Goal: Task Accomplishment & Management: Use online tool/utility

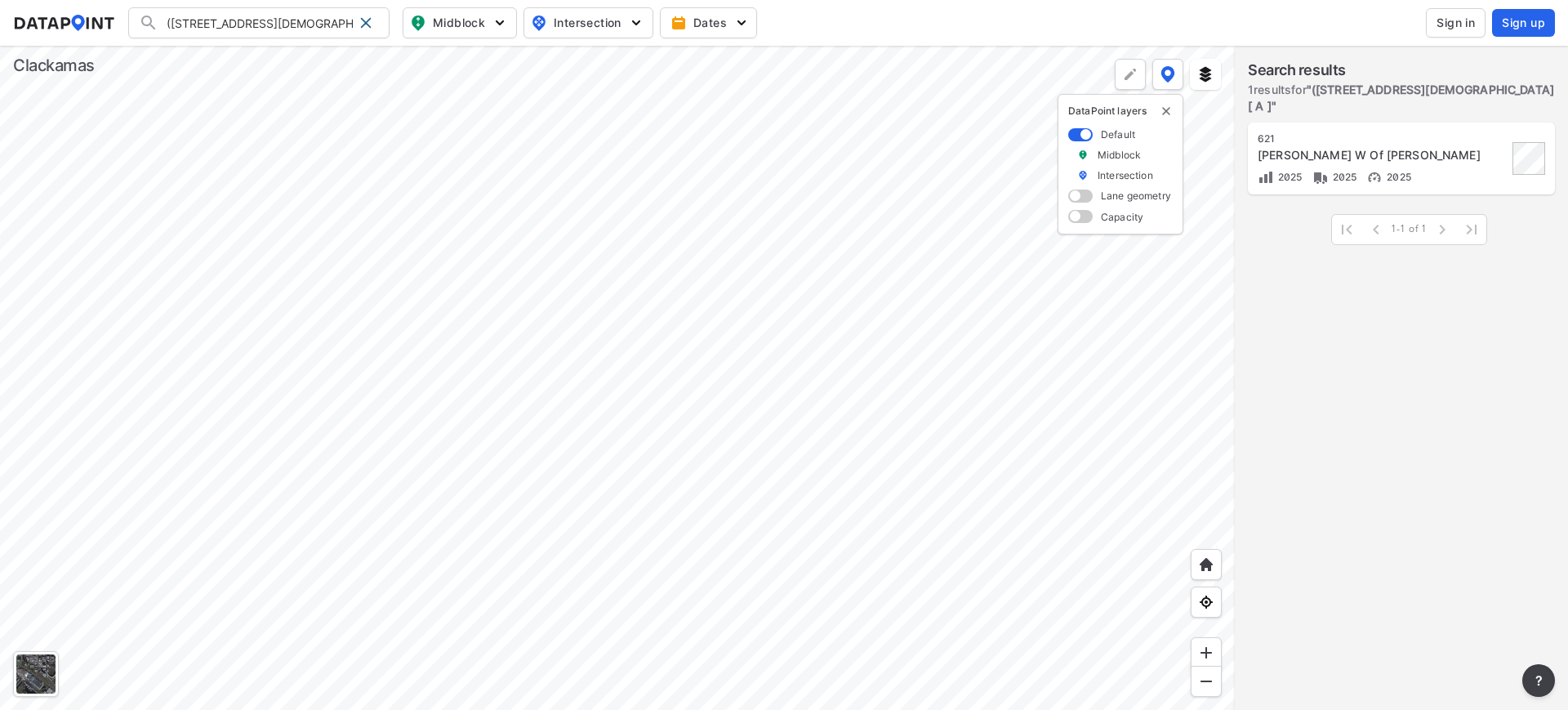
click at [397, 558] on div at bounding box center [618, 378] width 1235 height 664
click at [496, 489] on div at bounding box center [618, 378] width 1235 height 664
click at [774, 265] on div at bounding box center [618, 378] width 1235 height 664
click at [373, 24] on div at bounding box center [366, 23] width 26 height 26
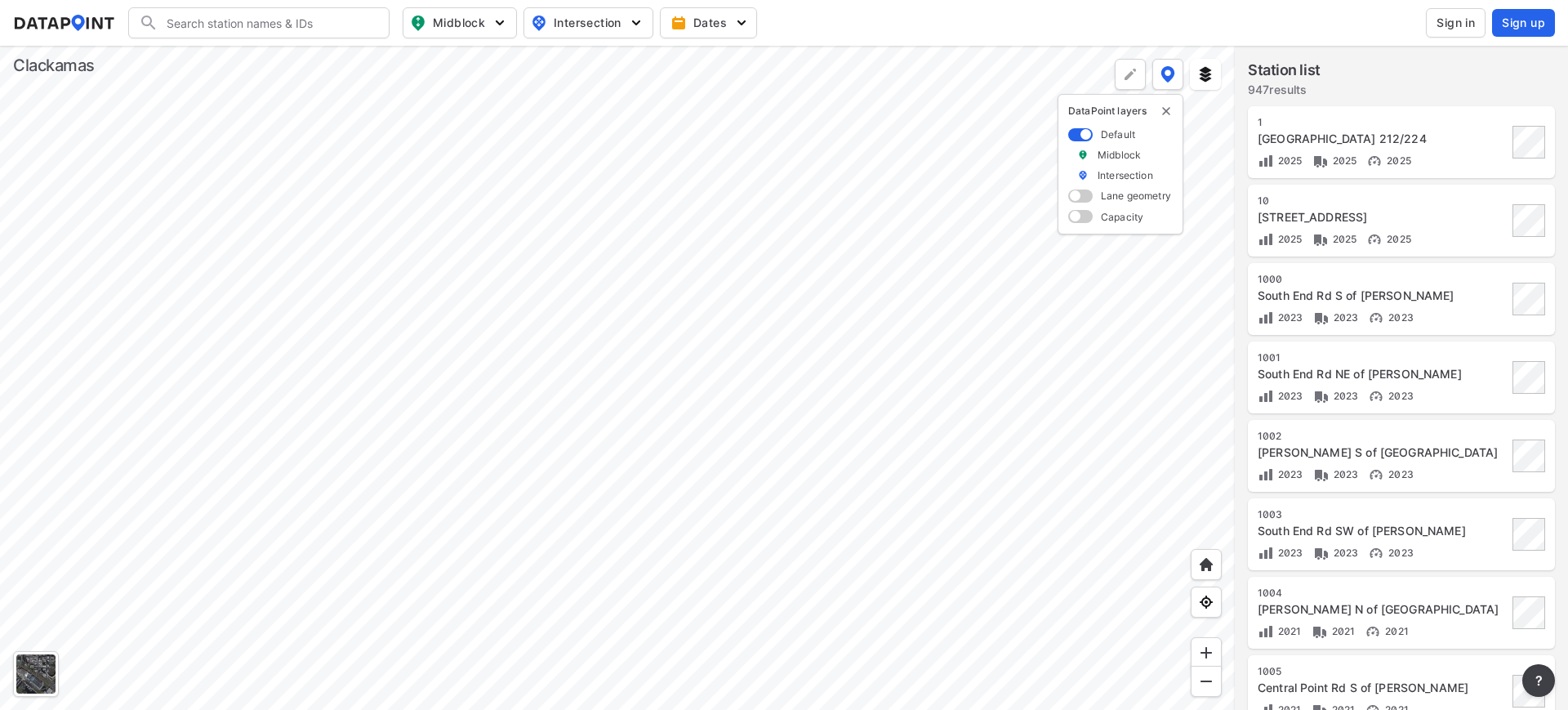
click at [174, 326] on div at bounding box center [618, 378] width 1235 height 664
click at [927, 321] on div at bounding box center [618, 378] width 1235 height 664
click at [839, 323] on div at bounding box center [618, 378] width 1235 height 664
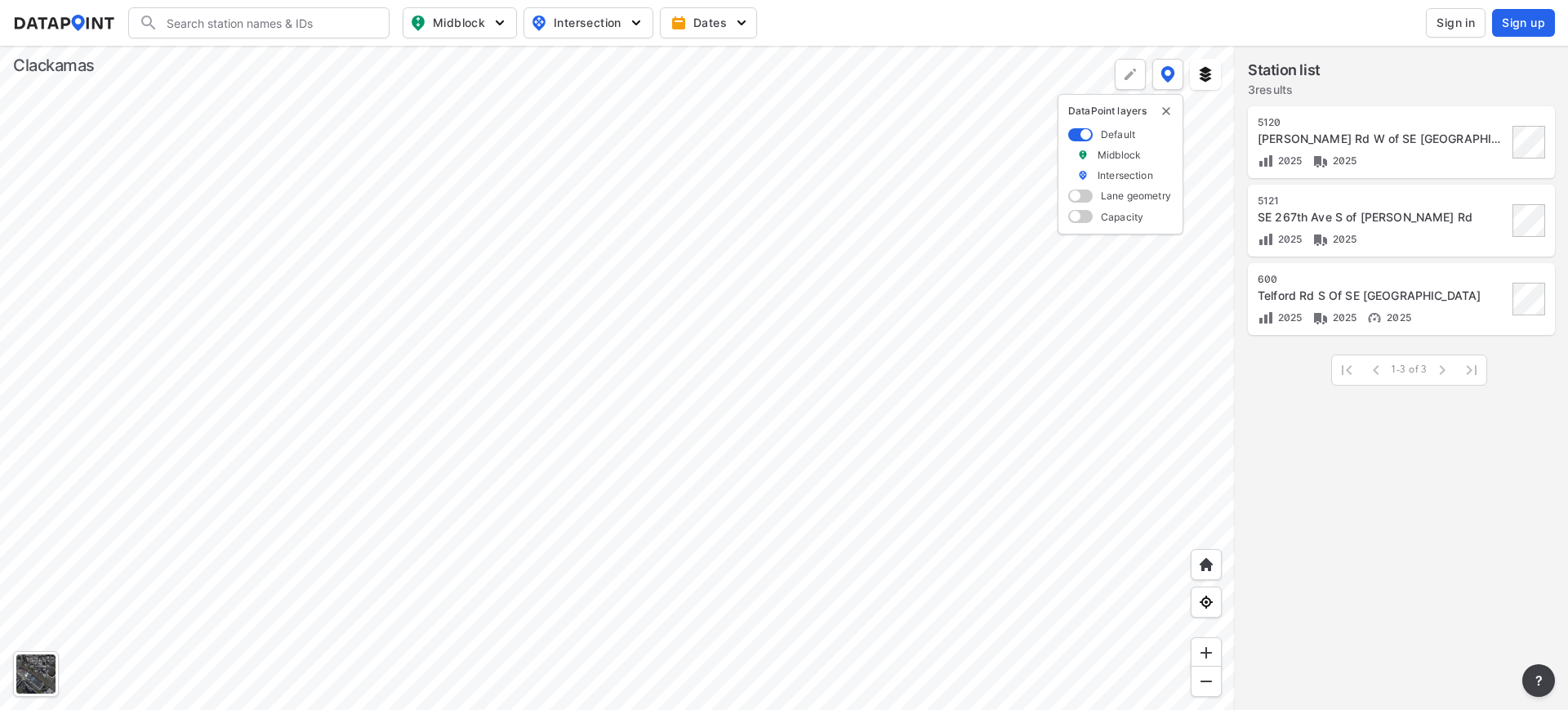
click at [628, 355] on div at bounding box center [618, 378] width 1235 height 664
click at [739, 244] on div at bounding box center [618, 378] width 1235 height 664
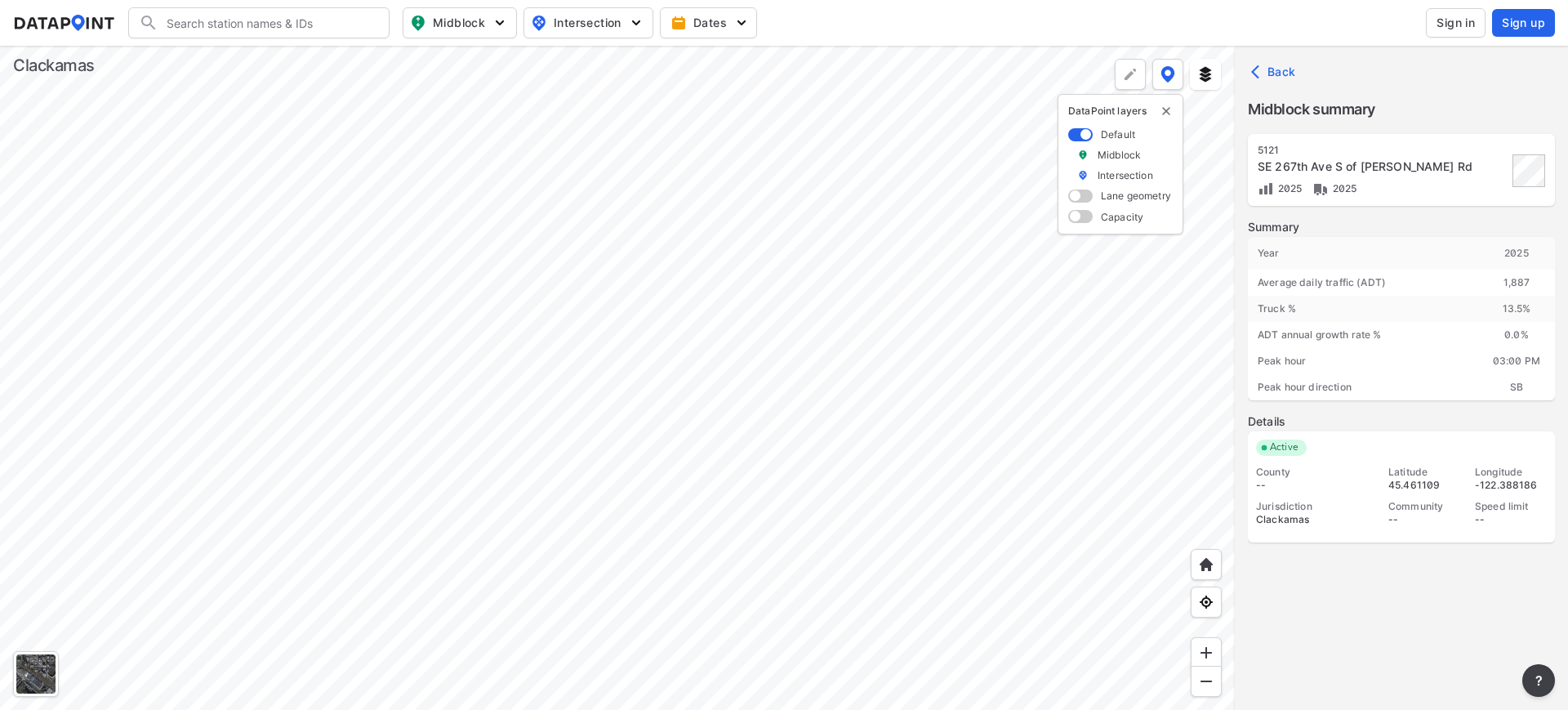
click at [1485, 20] on button "Sign in" at bounding box center [1456, 23] width 59 height 30
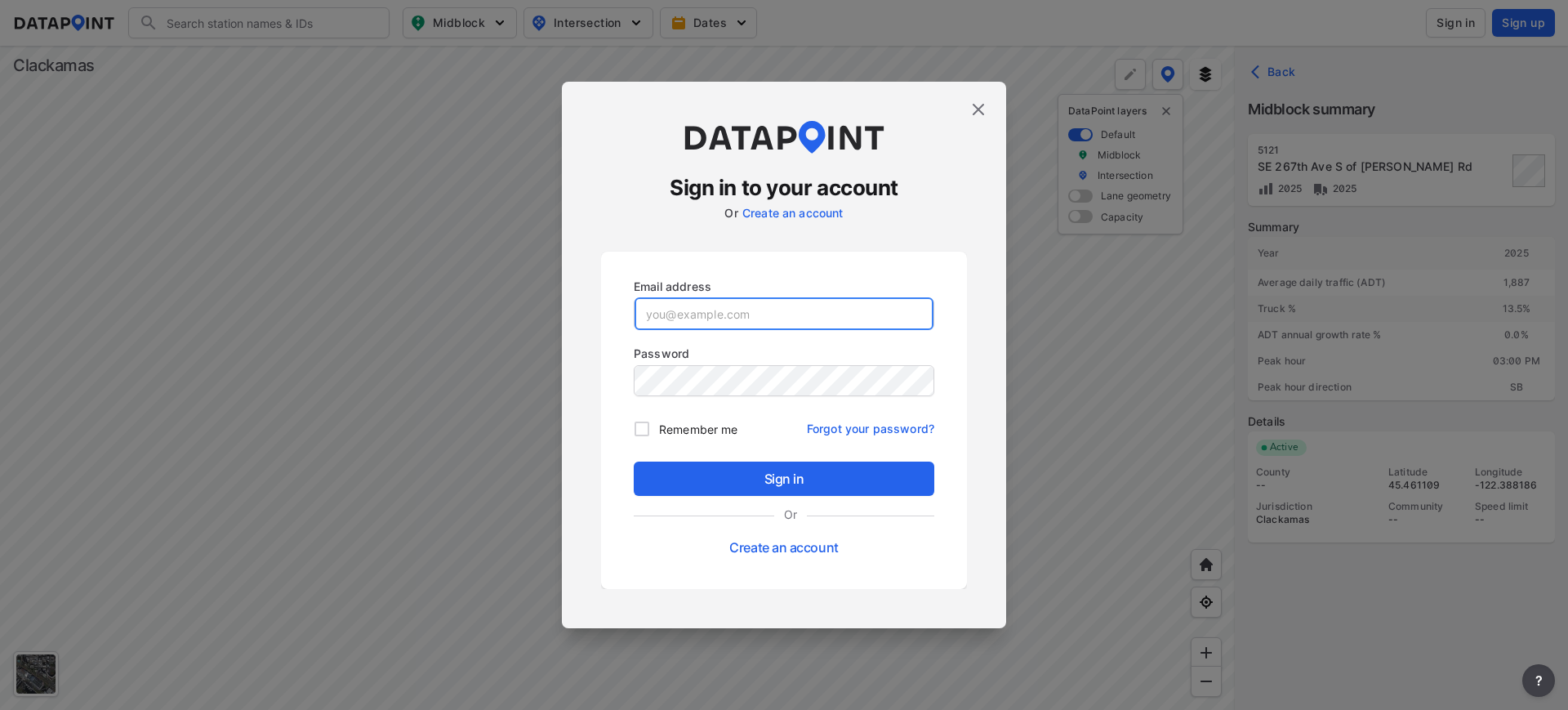
type input "[EMAIL_ADDRESS][DOMAIN_NAME]"
click at [638, 436] on input "Remember me" at bounding box center [641, 429] width 34 height 34
checkbox input "true"
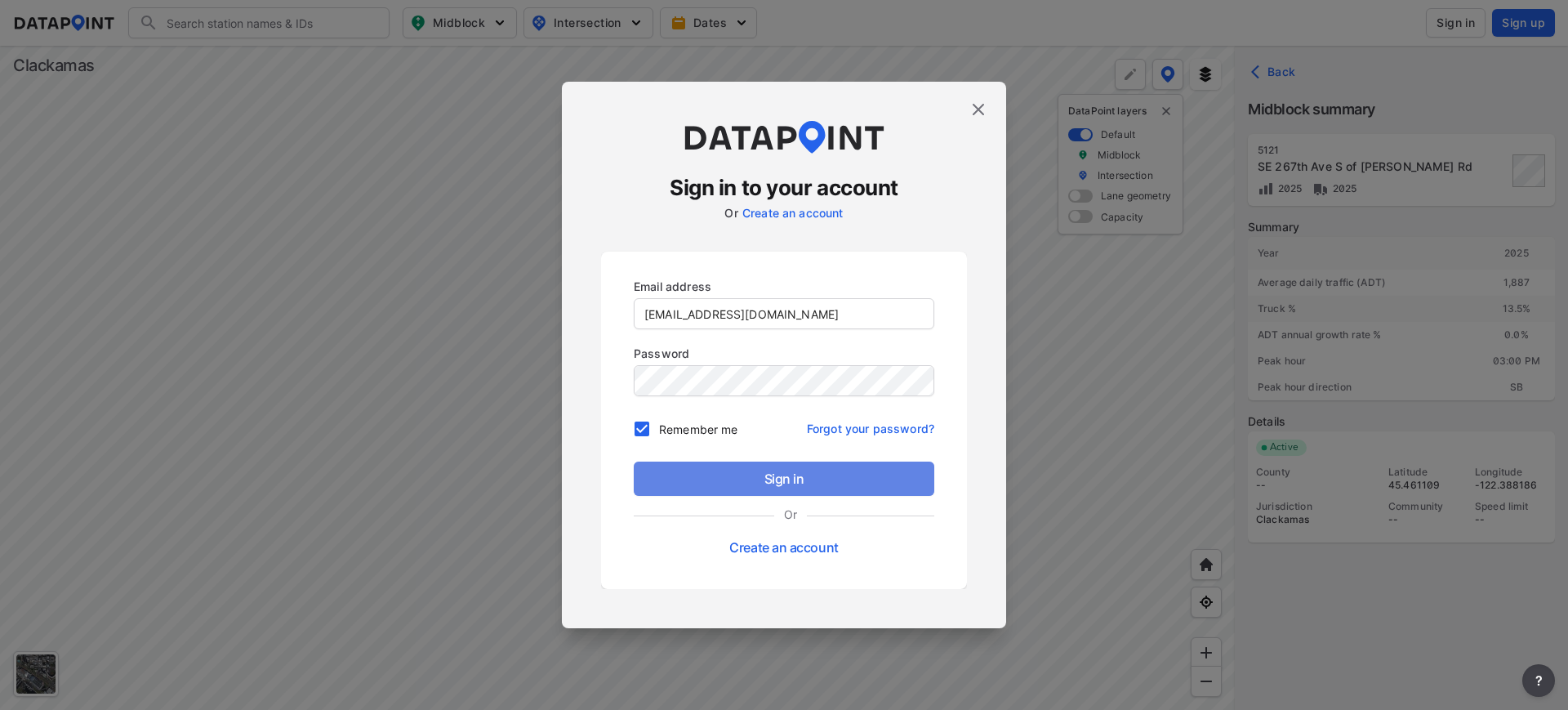
click at [673, 469] on span "Sign in" at bounding box center [784, 478] width 274 height 20
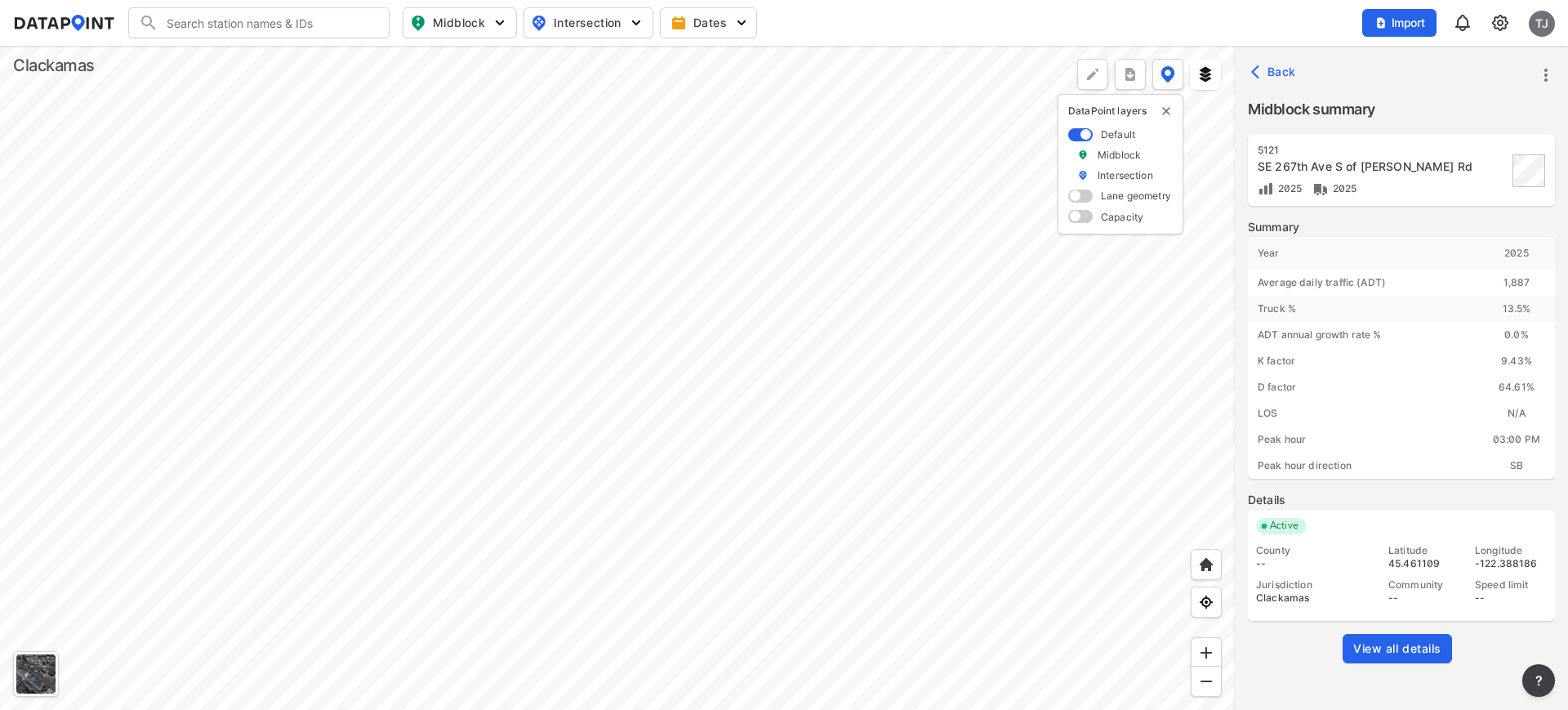
click at [592, 91] on div at bounding box center [618, 378] width 1235 height 664
click at [1400, 639] on link "View all details" at bounding box center [1397, 649] width 110 height 30
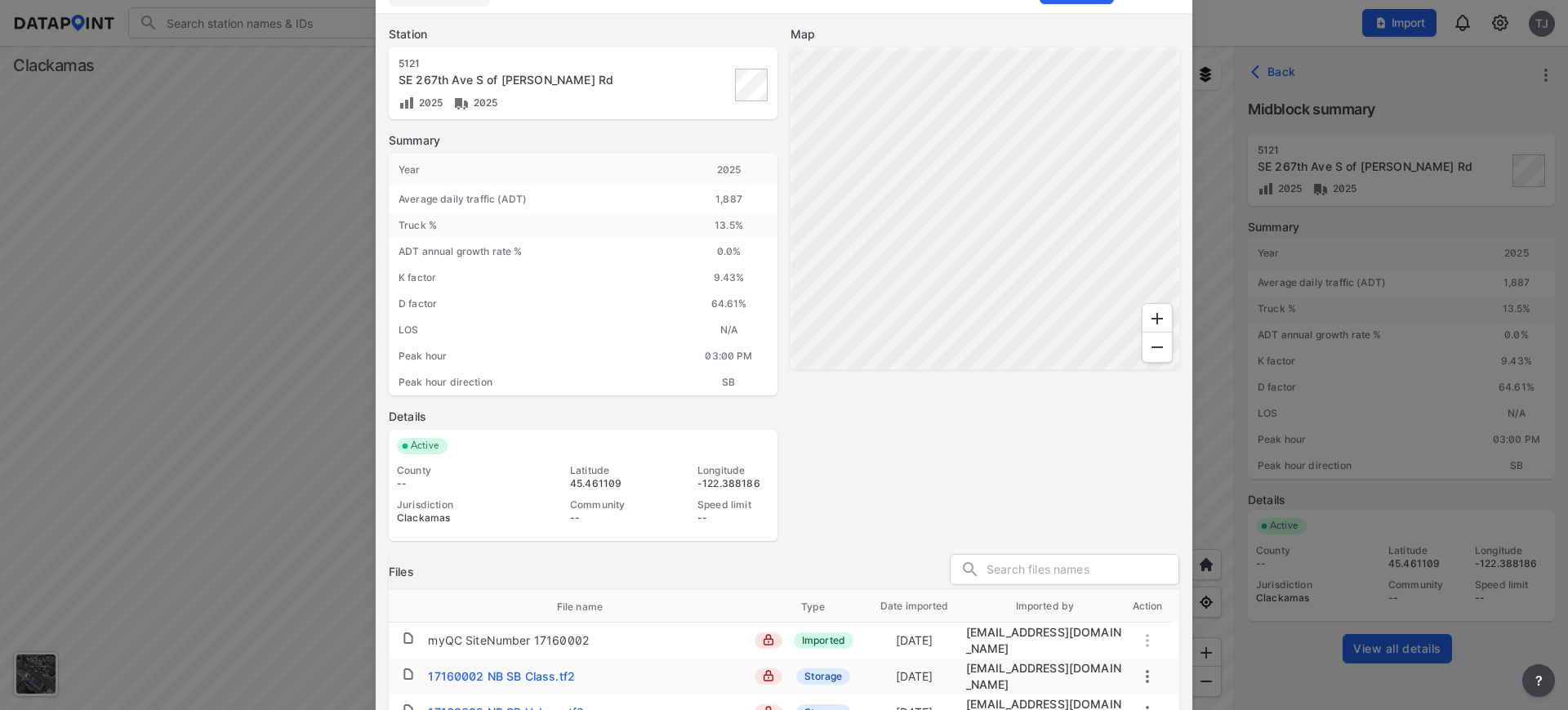
click at [39, 472] on div at bounding box center [784, 355] width 1568 height 710
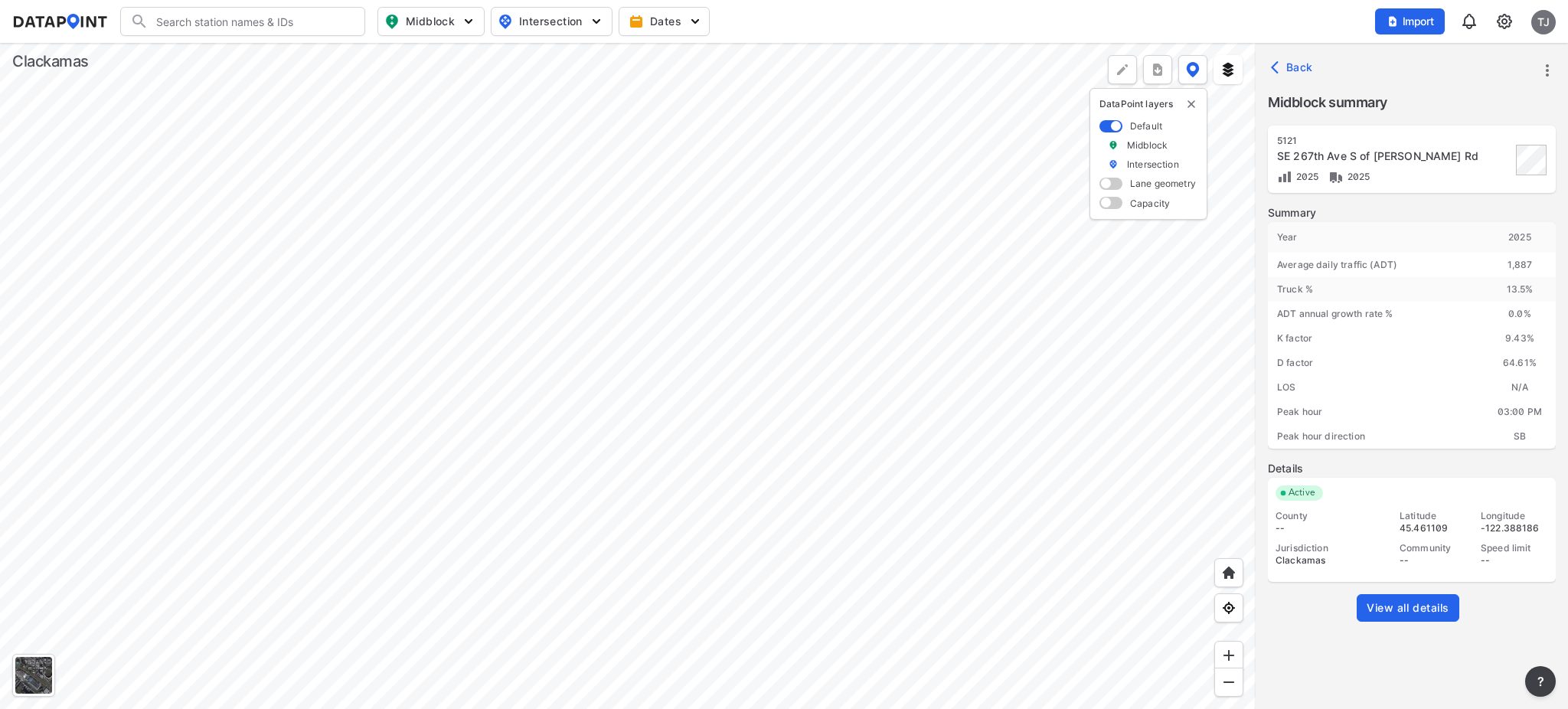
click at [1398, 600] on span "View all details" at bounding box center [1408, 608] width 82 height 16
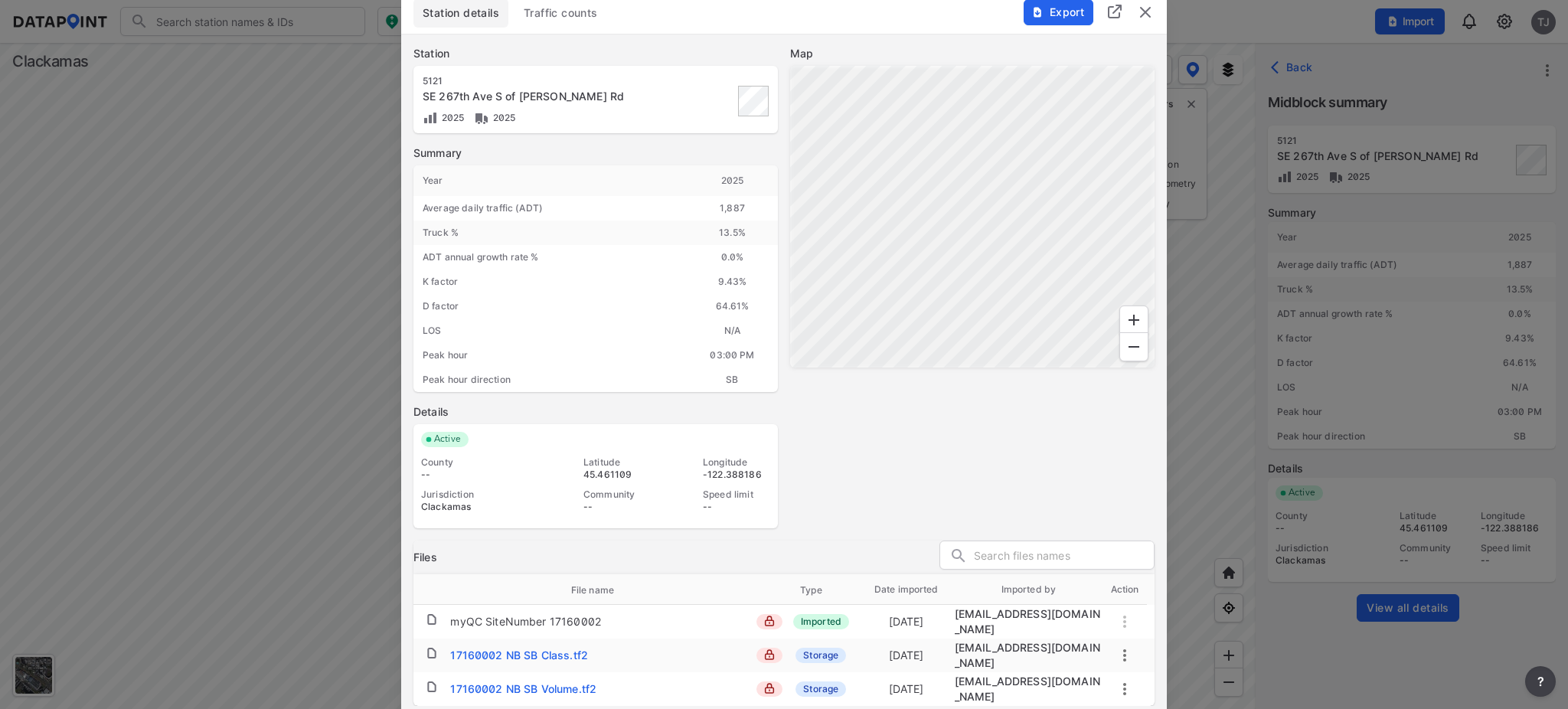
click at [502, 665] on div "17160002 NB SB Volume.tf2" at bounding box center [523, 689] width 146 height 16
click at [0, 342] on div at bounding box center [784, 354] width 1568 height 709
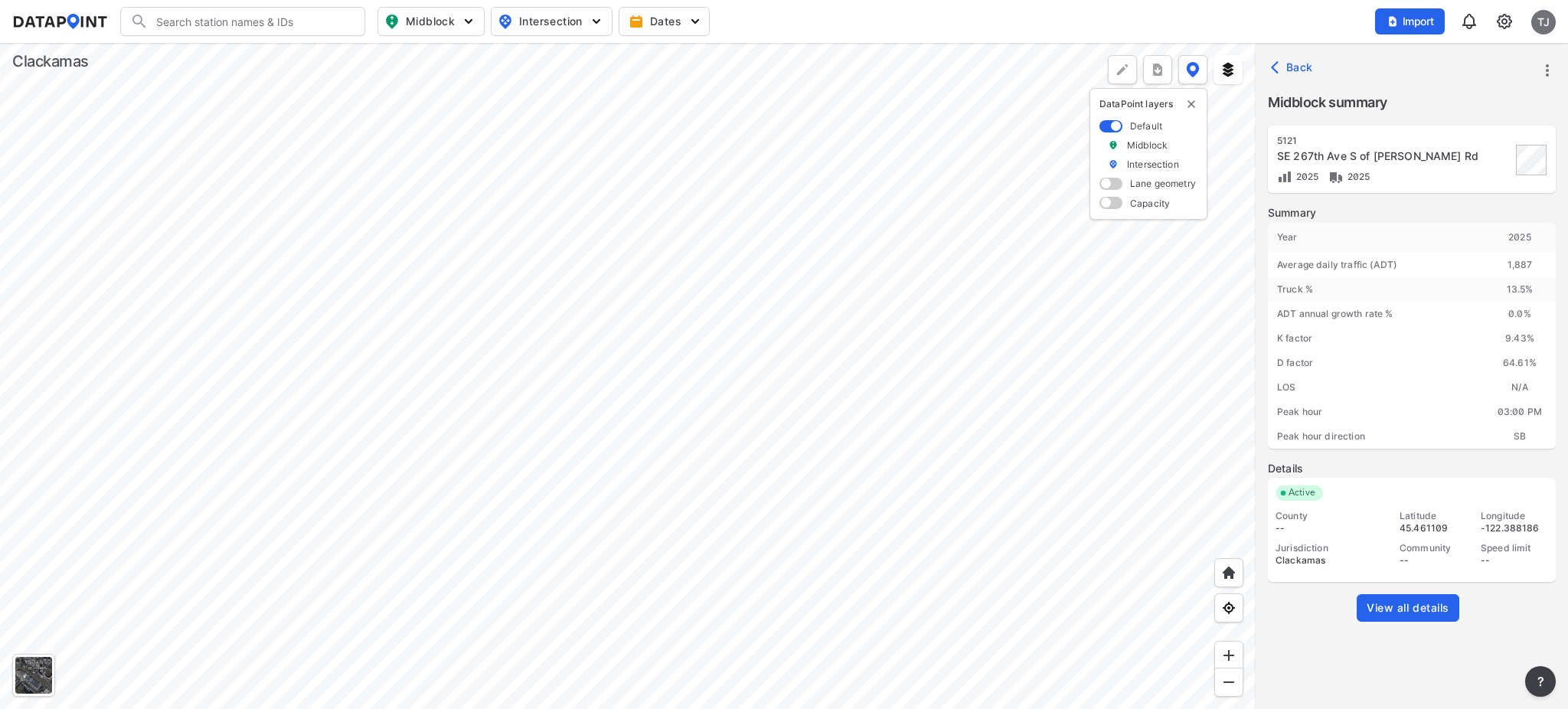
click at [314, 577] on div at bounding box center [628, 377] width 1256 height 667
click at [505, 234] on div at bounding box center [628, 377] width 1256 height 667
click at [505, 239] on div at bounding box center [628, 377] width 1256 height 667
click at [503, 228] on div at bounding box center [628, 377] width 1256 height 667
click at [1404, 604] on span "View all details" at bounding box center [1408, 608] width 82 height 16
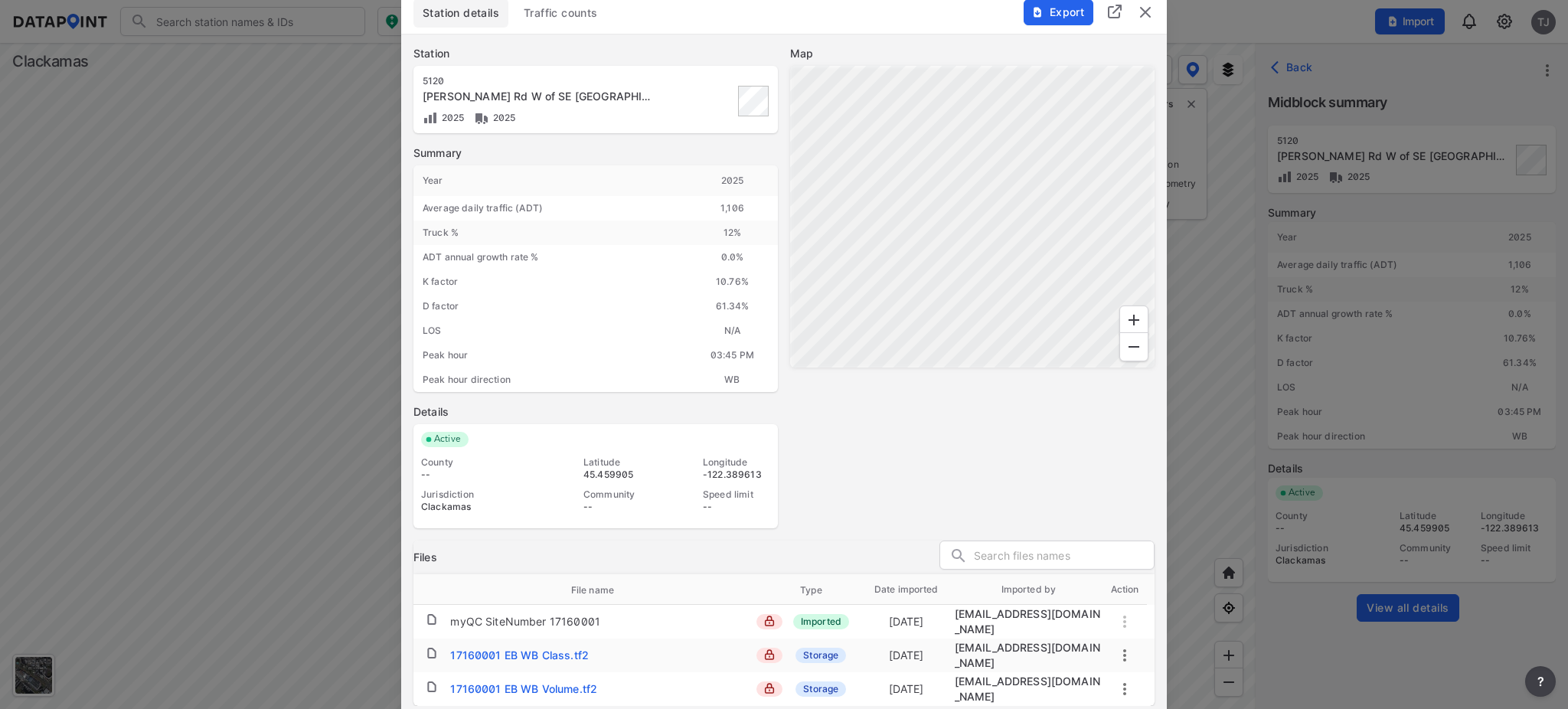
click at [521, 665] on div "17160001 EB WB Volume.tf2" at bounding box center [523, 689] width 147 height 16
click at [1144, 21] on img "delete" at bounding box center [1145, 12] width 19 height 19
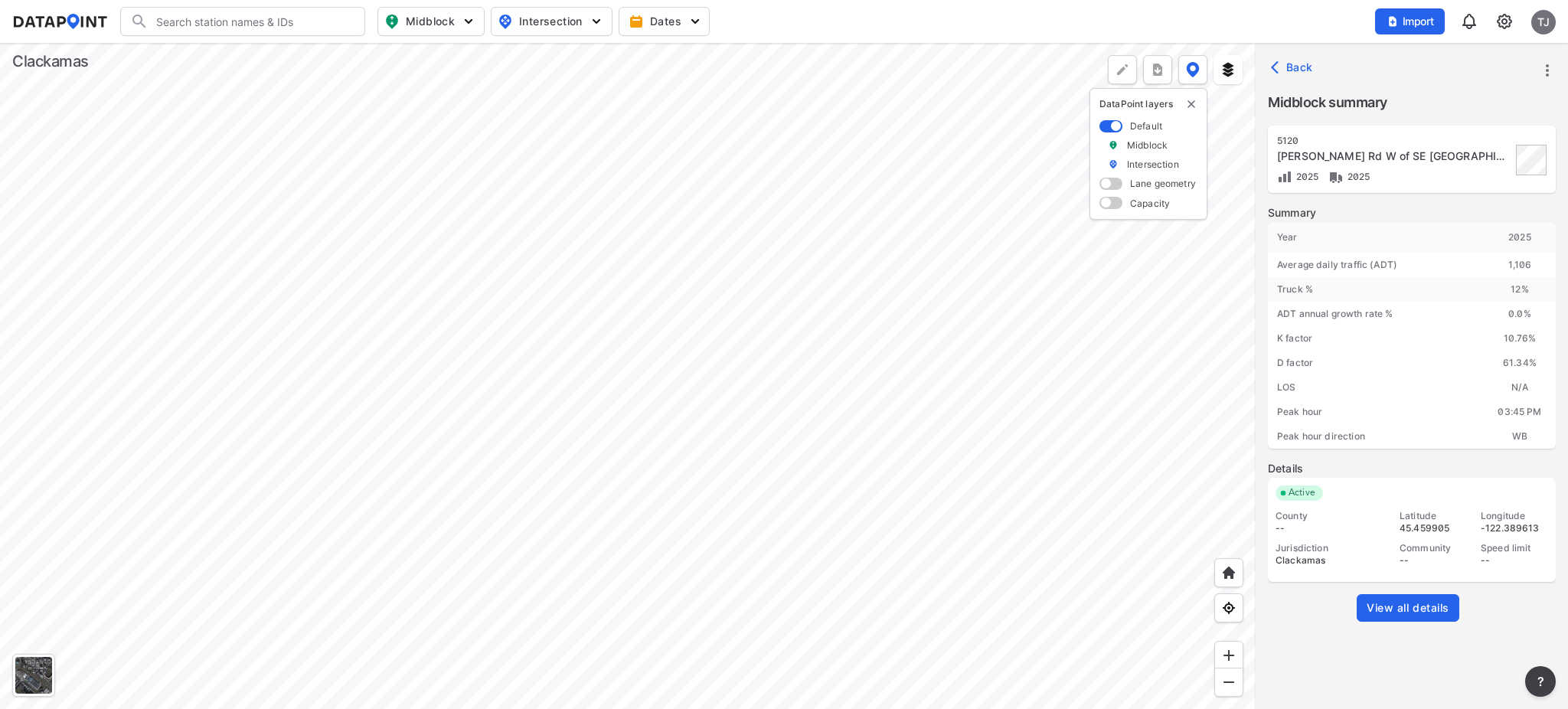
click at [708, 273] on div at bounding box center [628, 377] width 1256 height 667
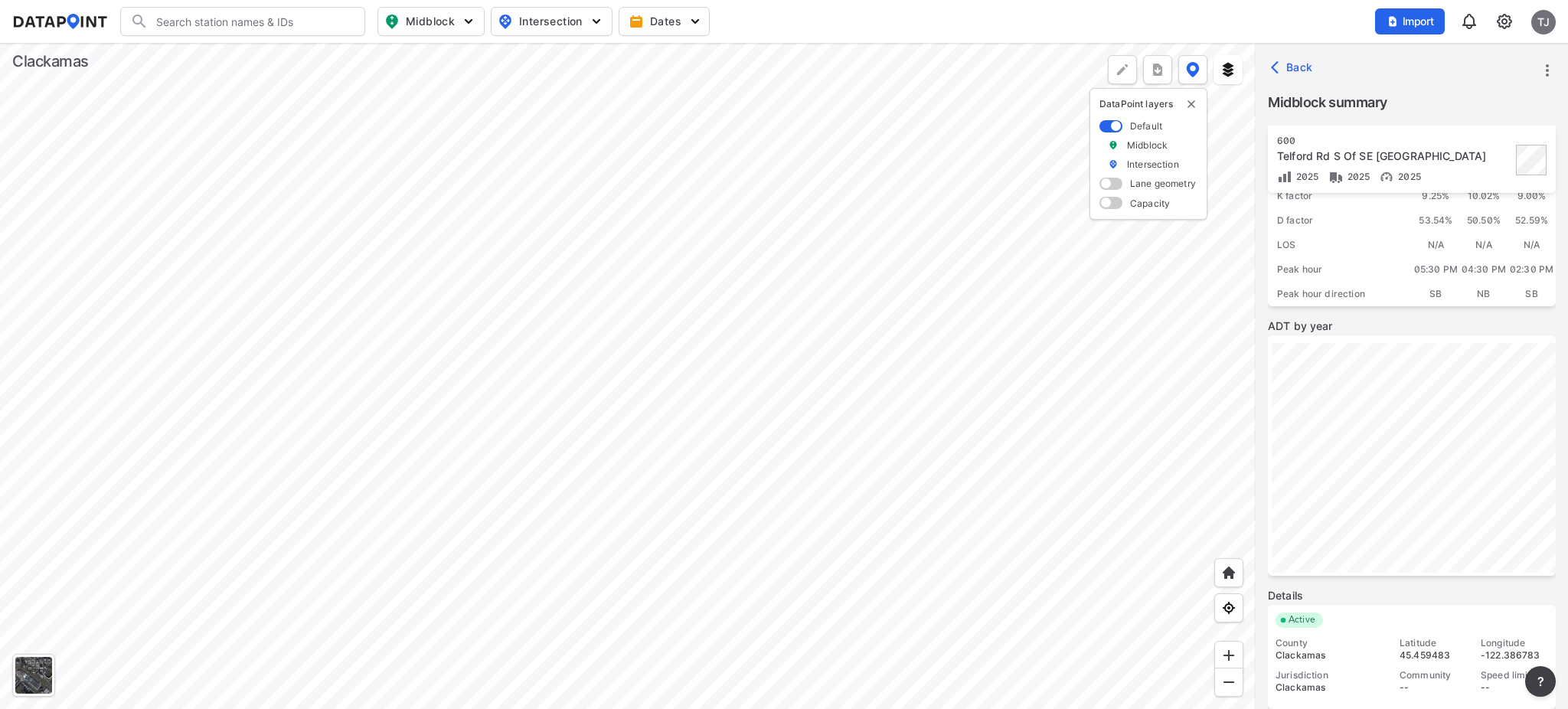
scroll to position [200, 0]
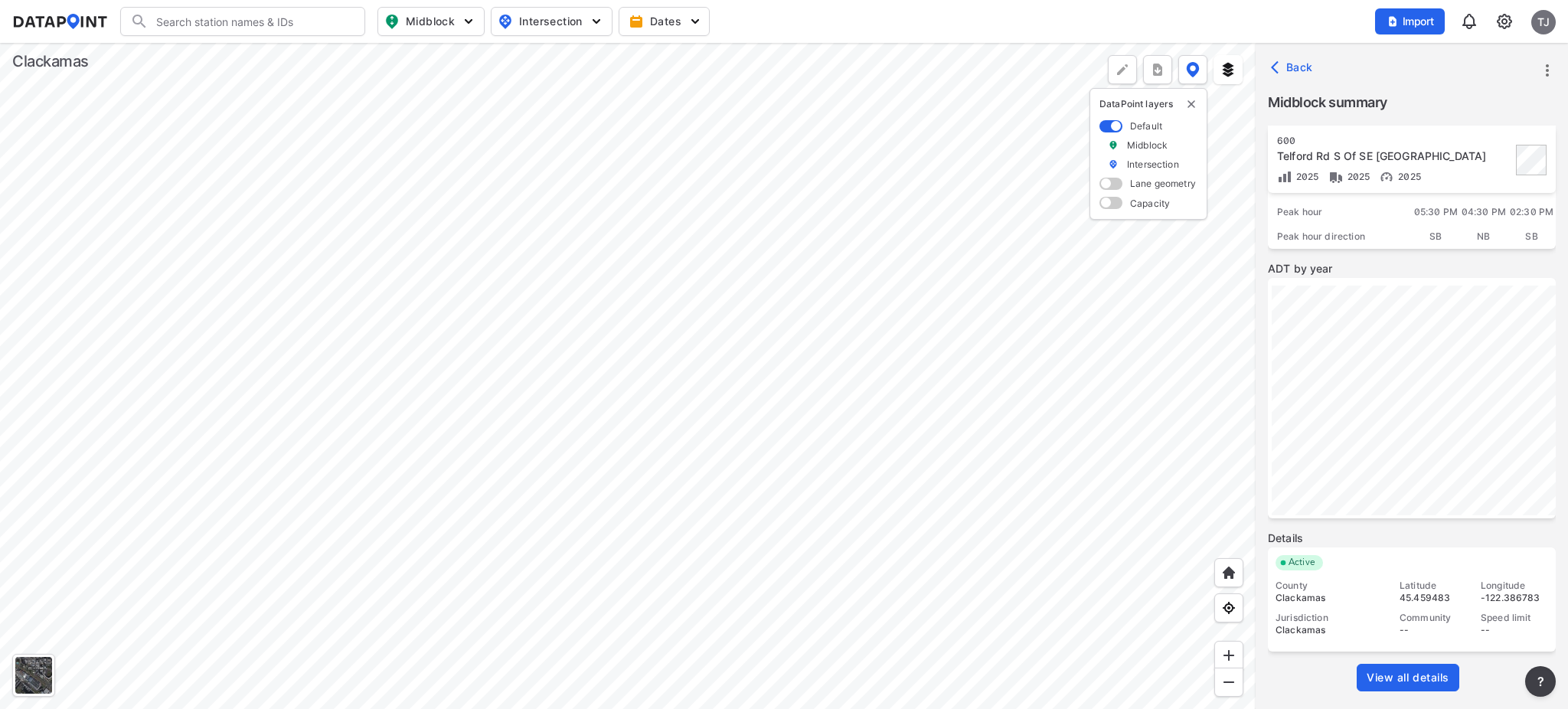
click at [1407, 665] on span "View all details" at bounding box center [1408, 677] width 82 height 16
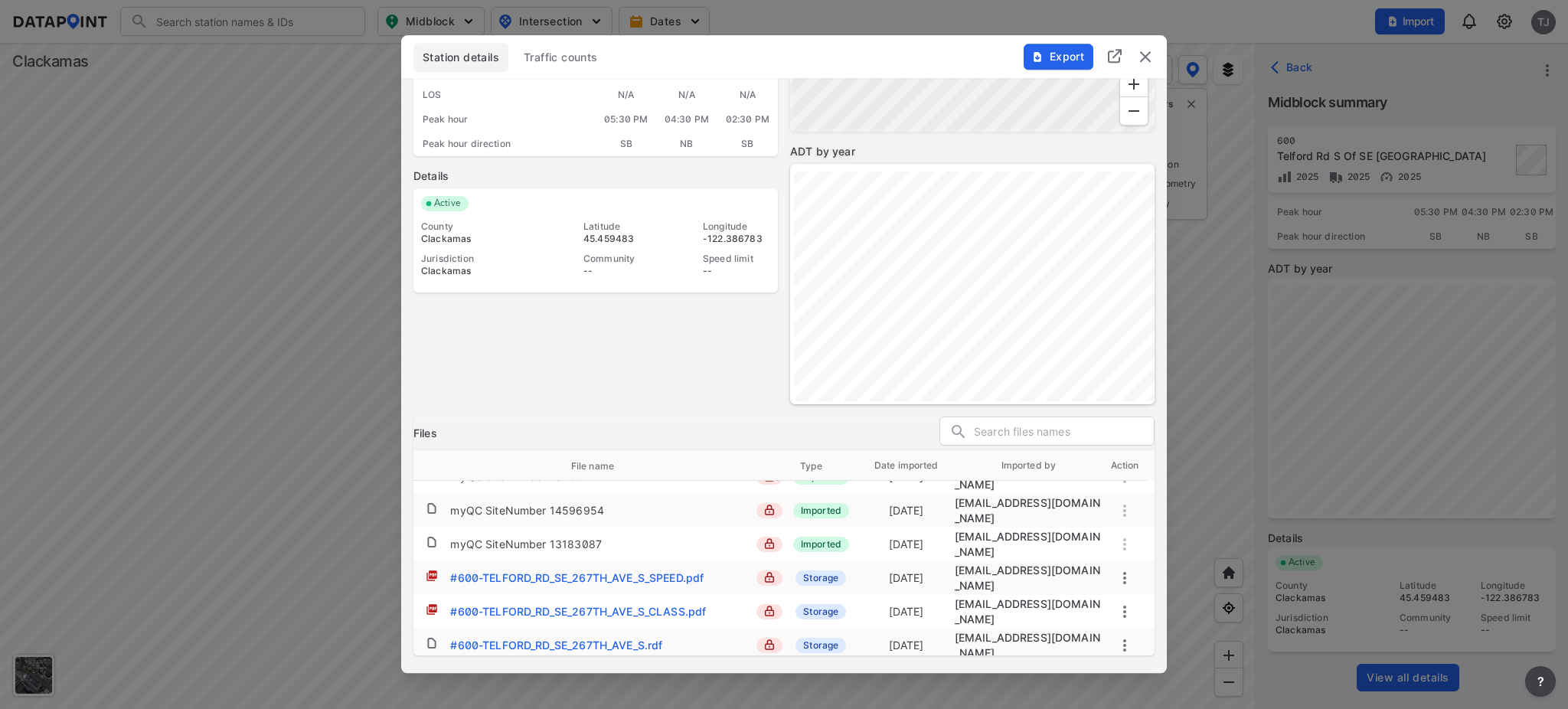
scroll to position [145, 0]
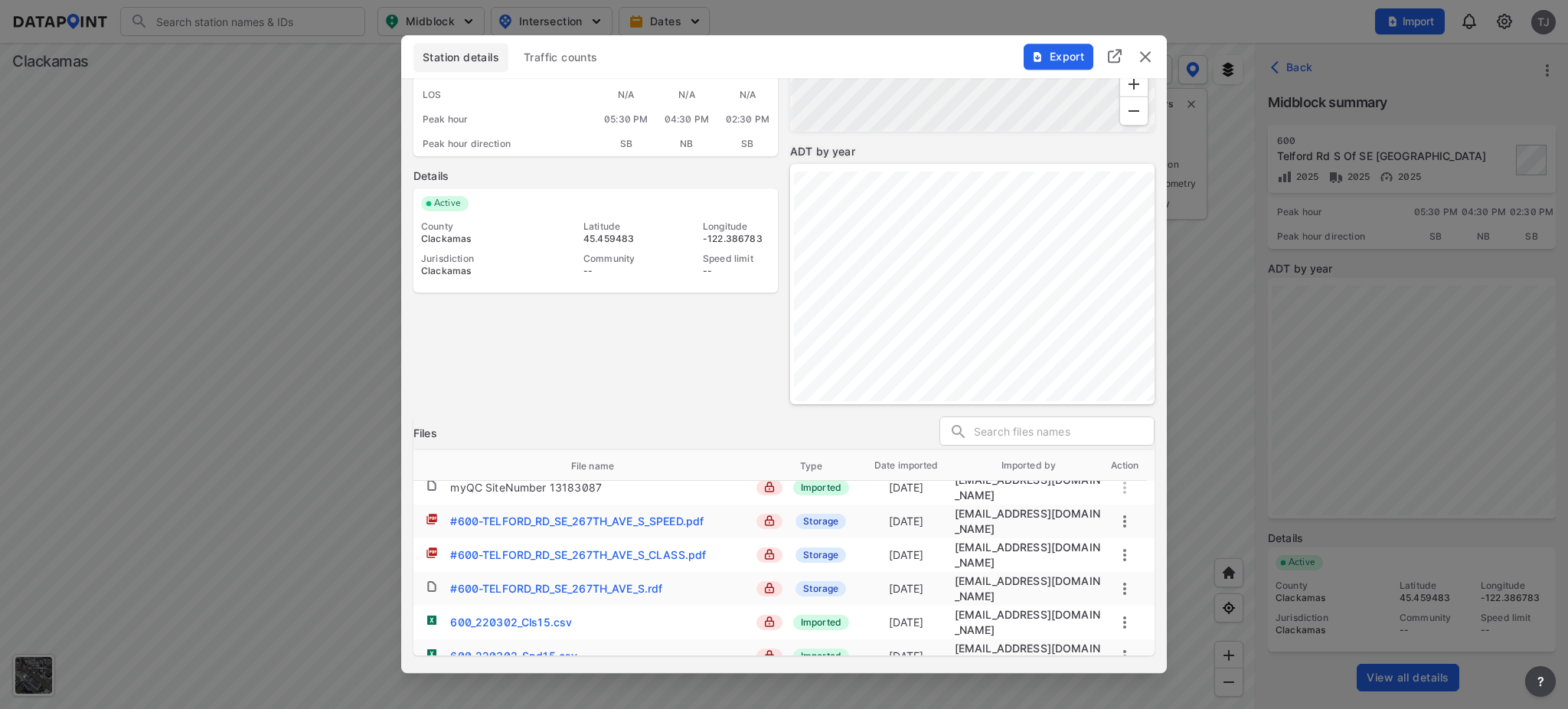
click at [1150, 55] on img "delete" at bounding box center [1145, 56] width 19 height 19
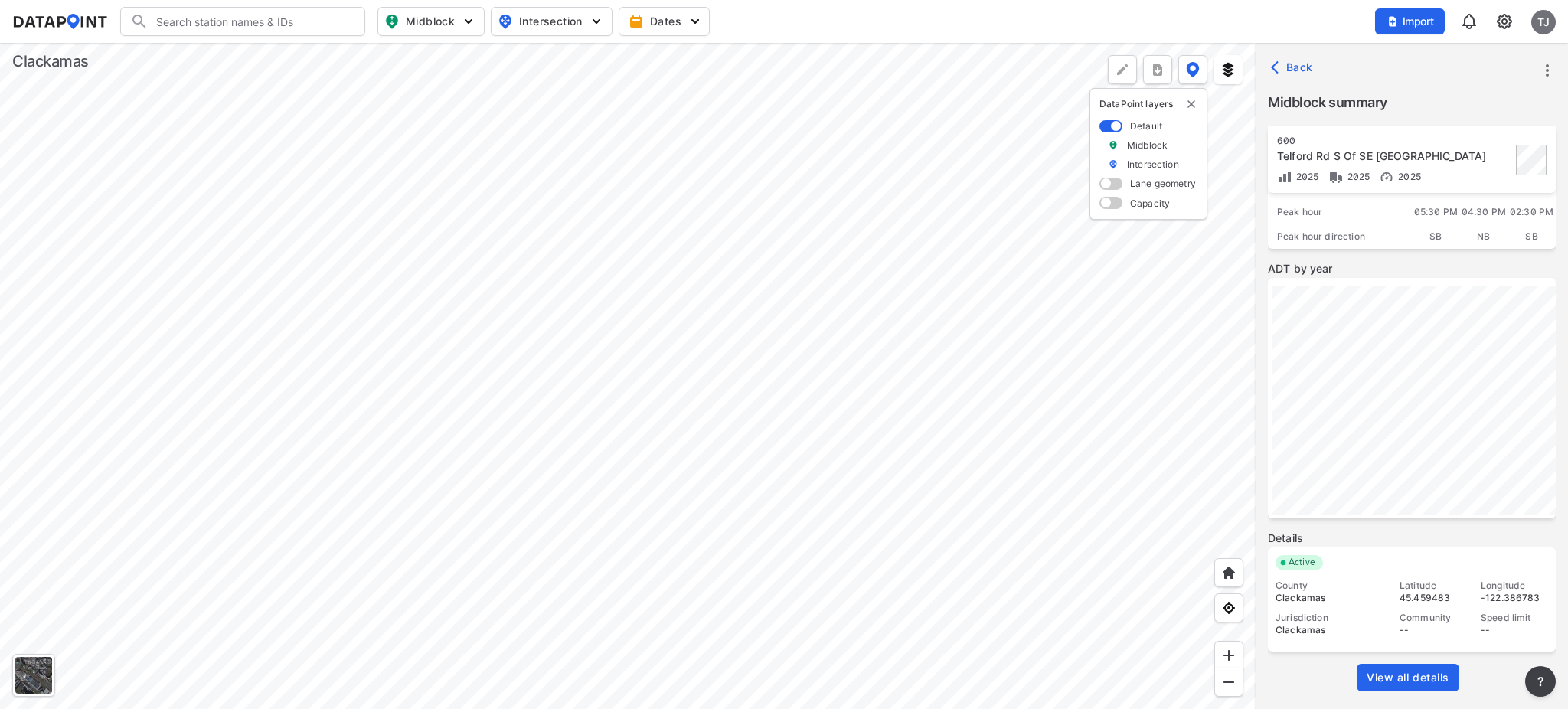
click at [701, 256] on div at bounding box center [628, 377] width 1256 height 667
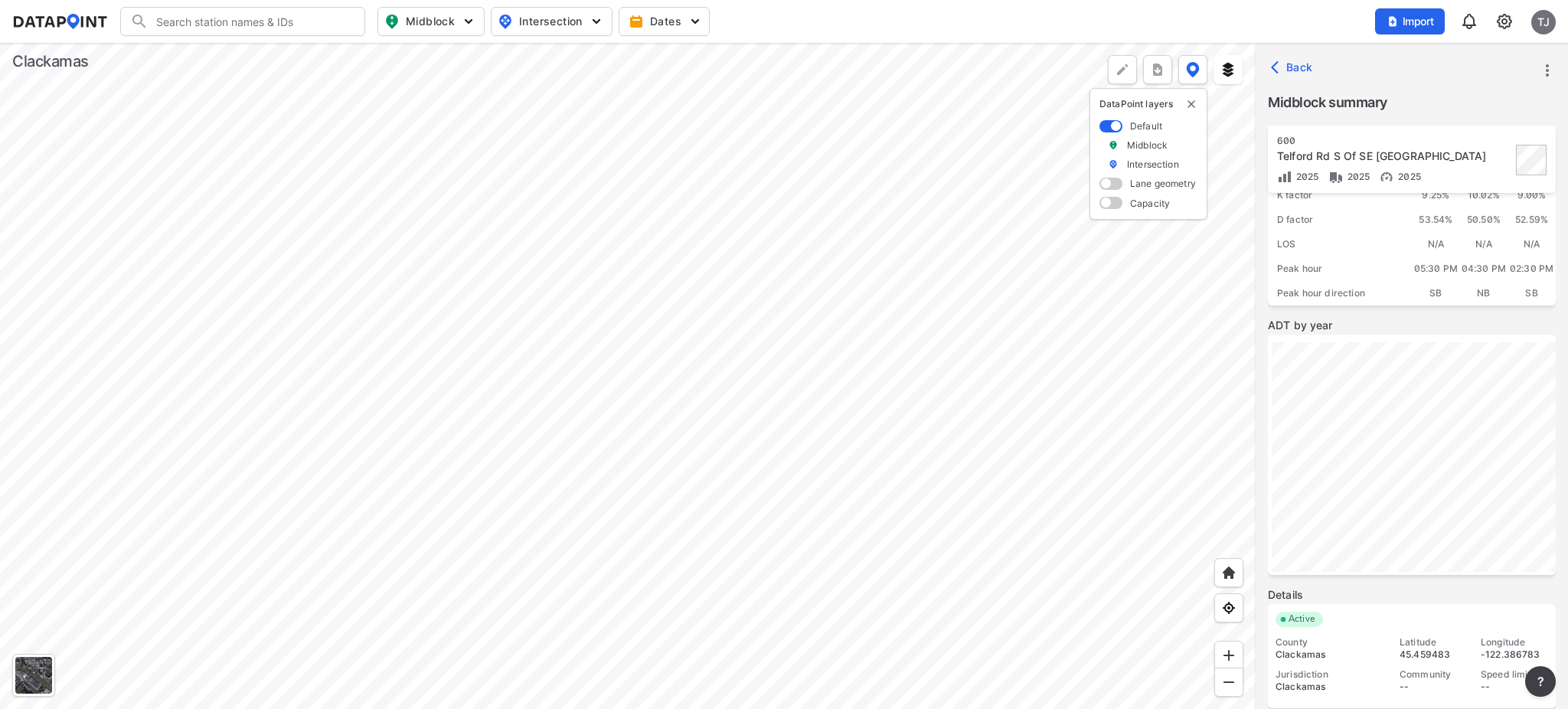
scroll to position [200, 0]
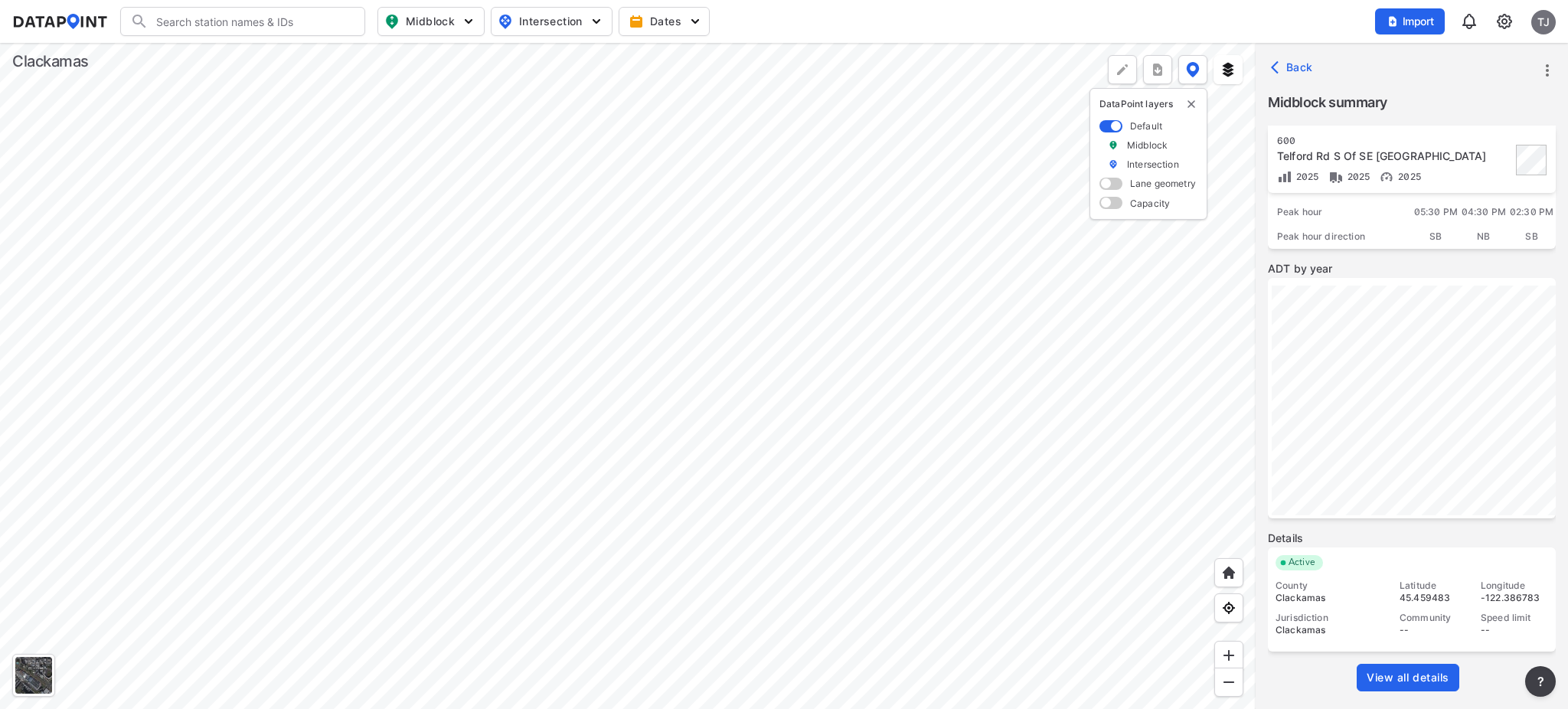
click at [1384, 665] on span "View all details" at bounding box center [1408, 677] width 82 height 16
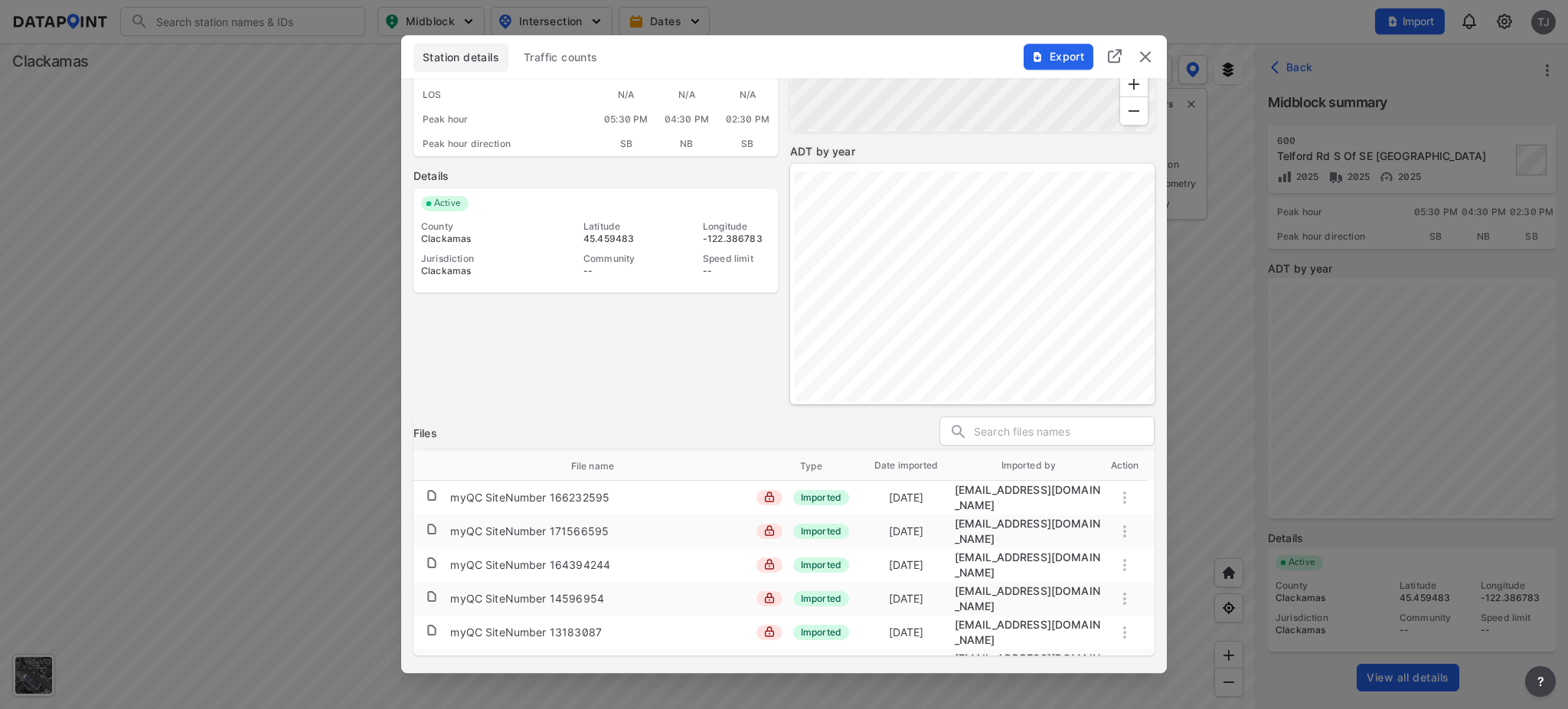
scroll to position [145, 0]
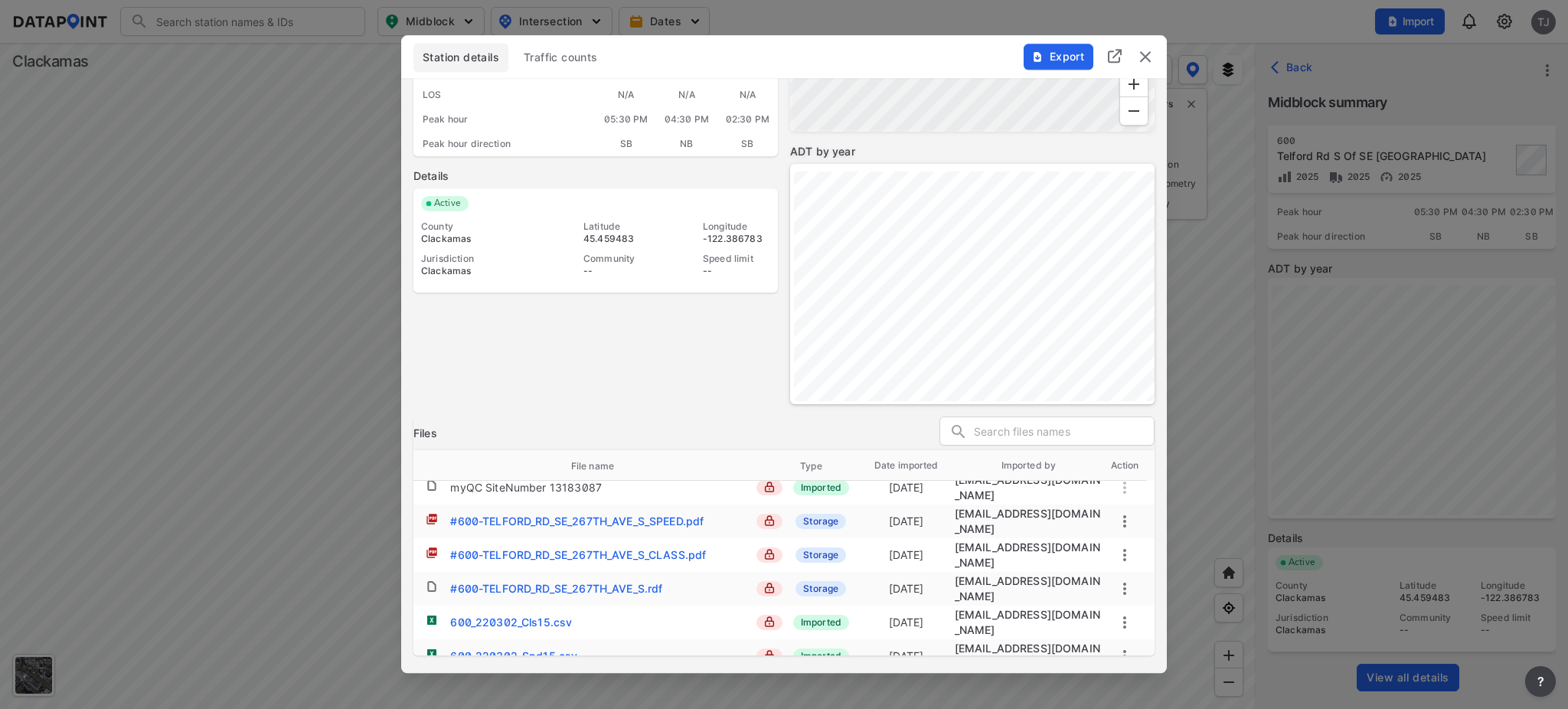
click at [486, 582] on div "#600-TELFORD_RD_SE_267TH_AVE_S.rdf" at bounding box center [556, 589] width 212 height 16
click at [532, 615] on div "600_220302_Cls15.csv" at bounding box center [510, 622] width 122 height 16
click at [532, 665] on div "600_220302_Vol15.csv" at bounding box center [510, 689] width 121 height 16
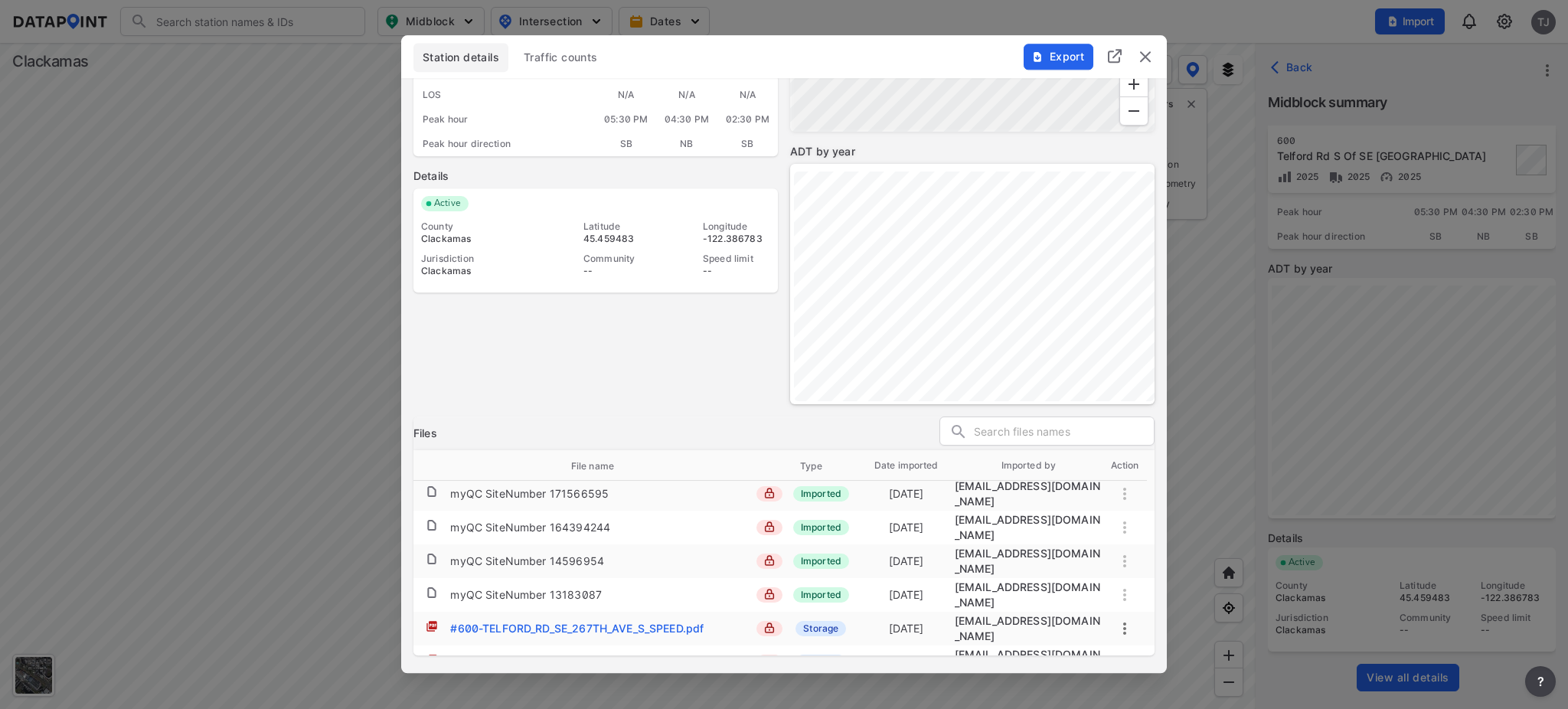
scroll to position [0, 0]
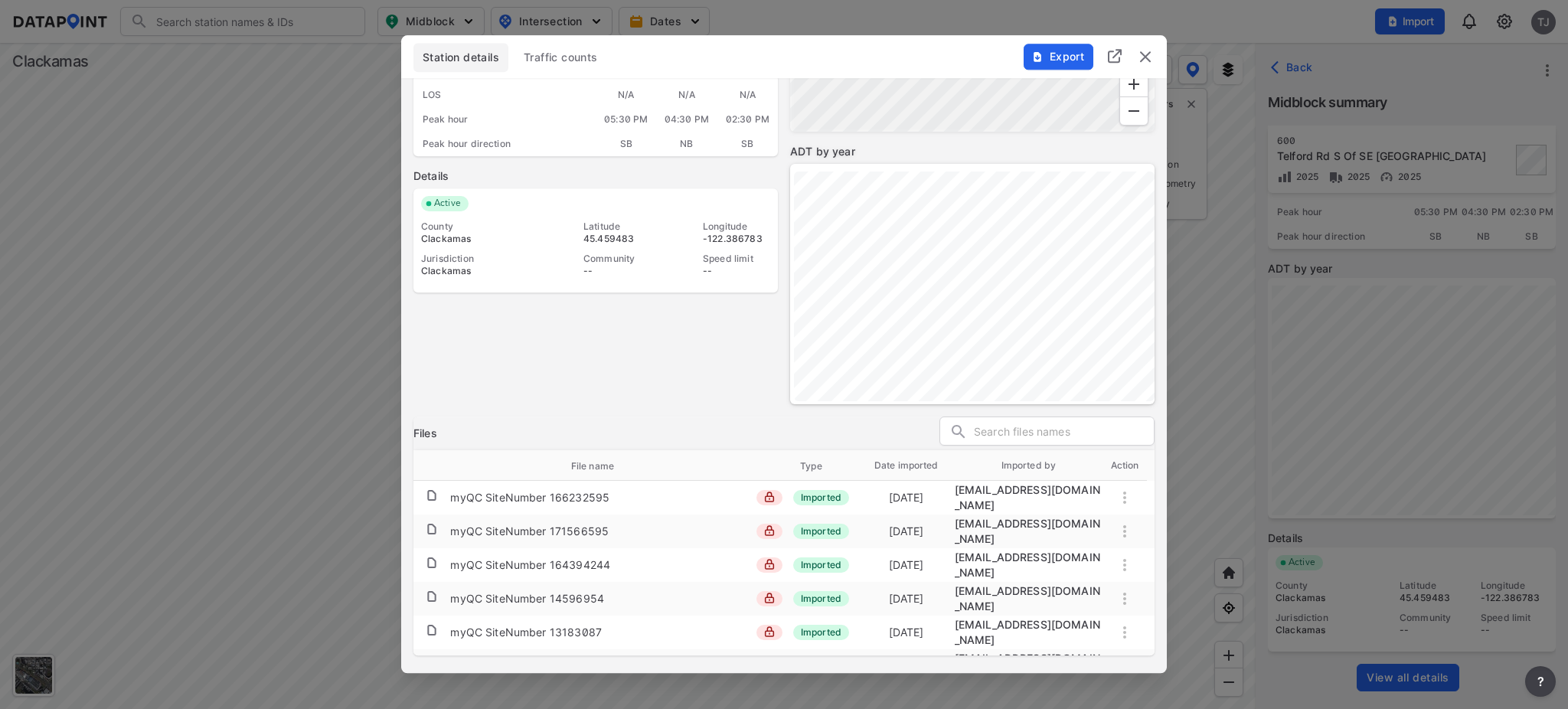
click at [1153, 51] on img "delete" at bounding box center [1145, 56] width 19 height 19
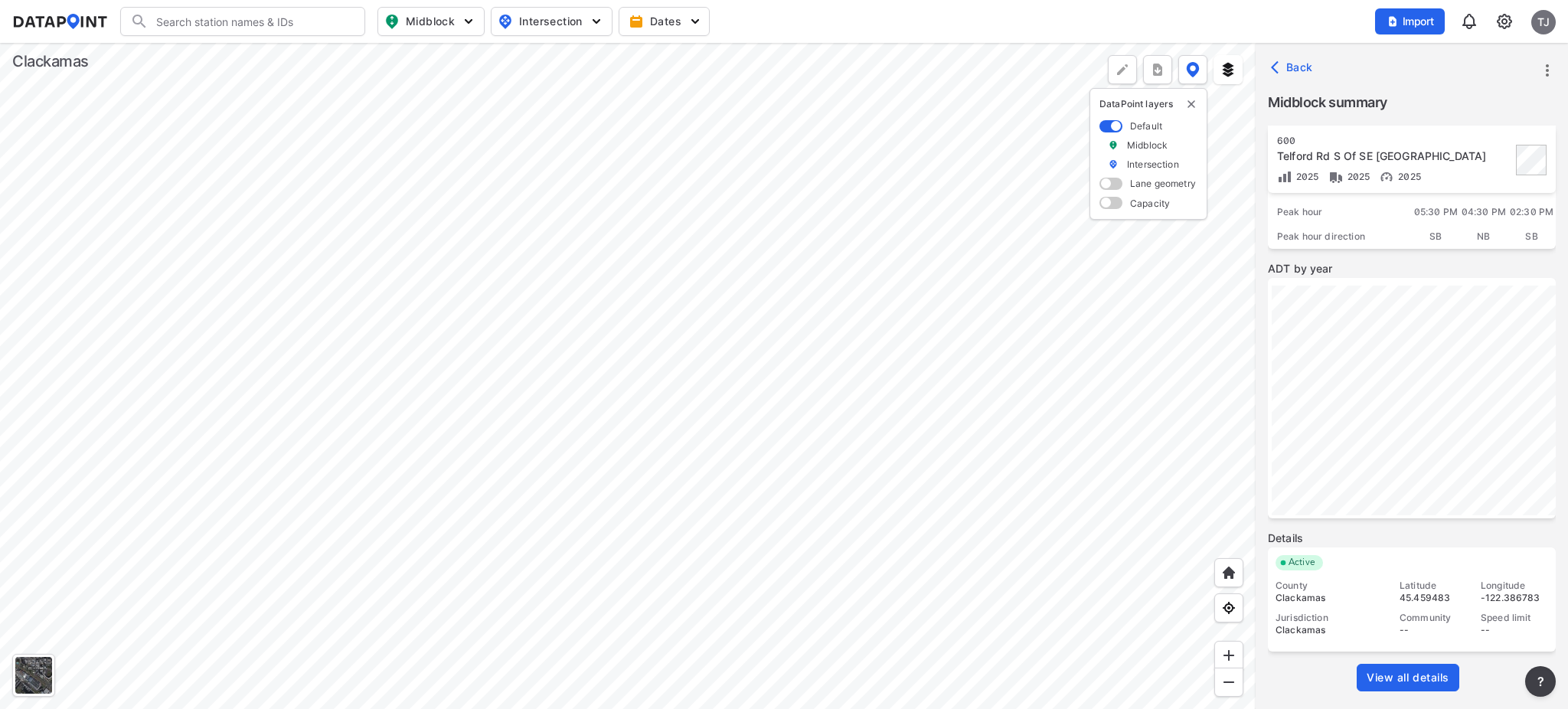
click at [559, 322] on div at bounding box center [628, 377] width 1256 height 667
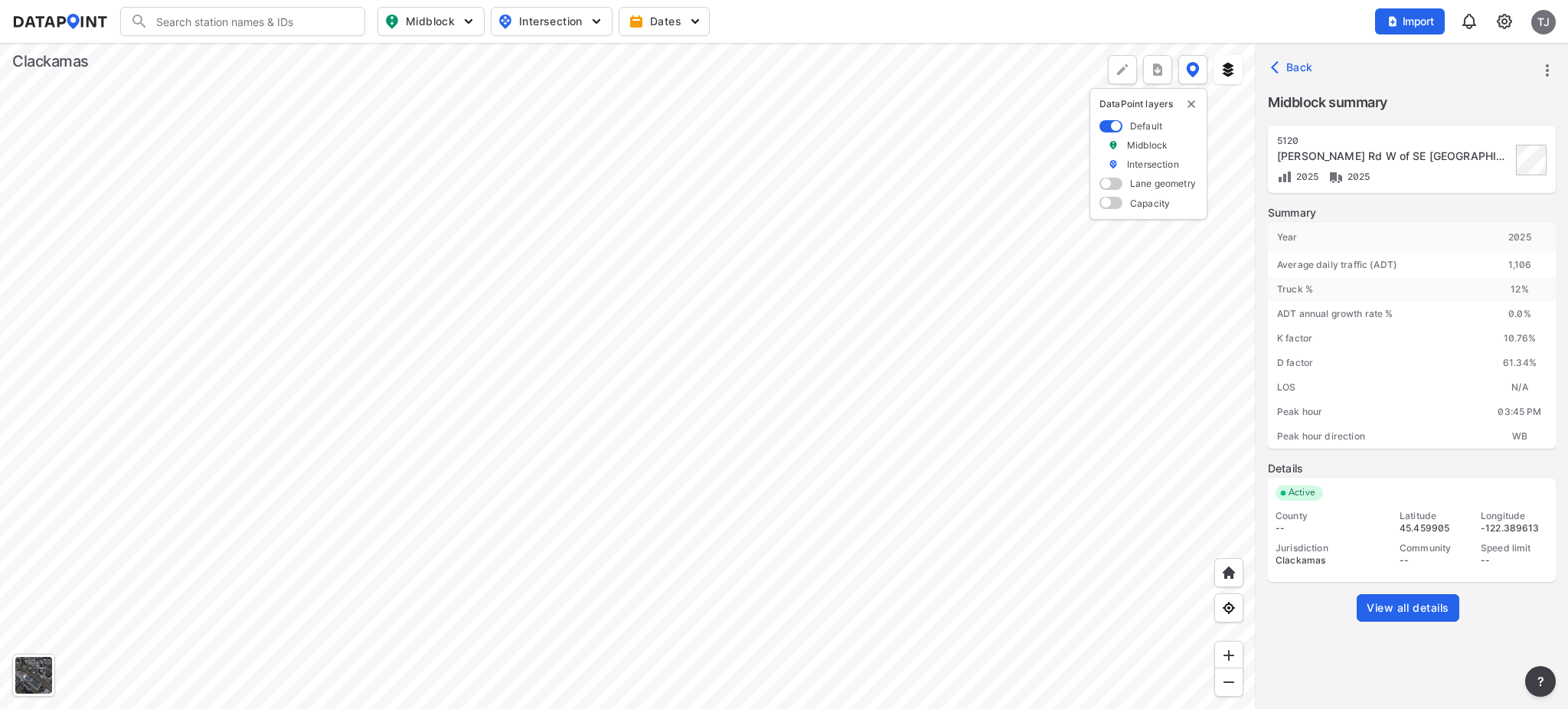
click at [1417, 611] on span "View all details" at bounding box center [1408, 608] width 82 height 16
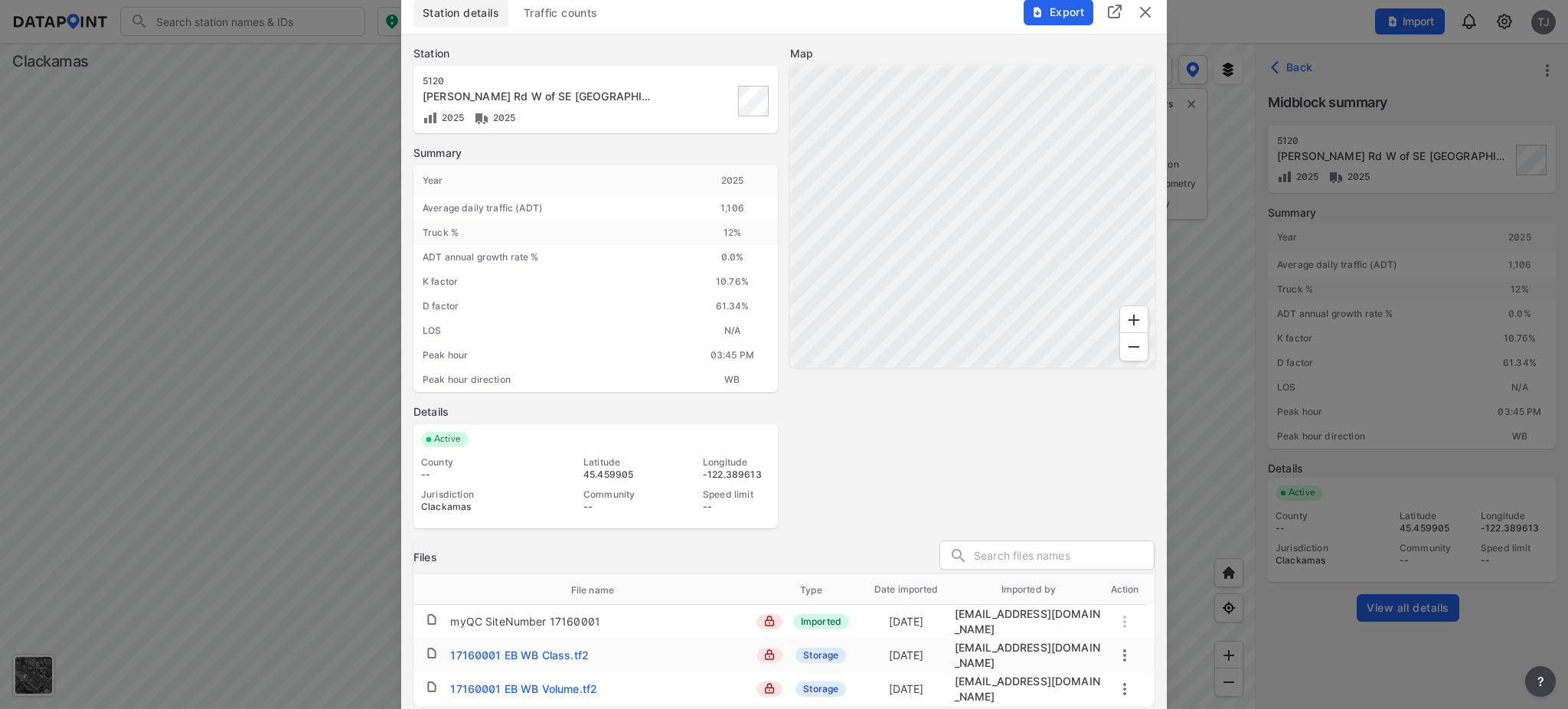
click at [923, 435] on div "Map" at bounding box center [973, 287] width 364 height 483
click at [906, 28] on div "Station details Traffic counts" at bounding box center [784, 13] width 742 height 29
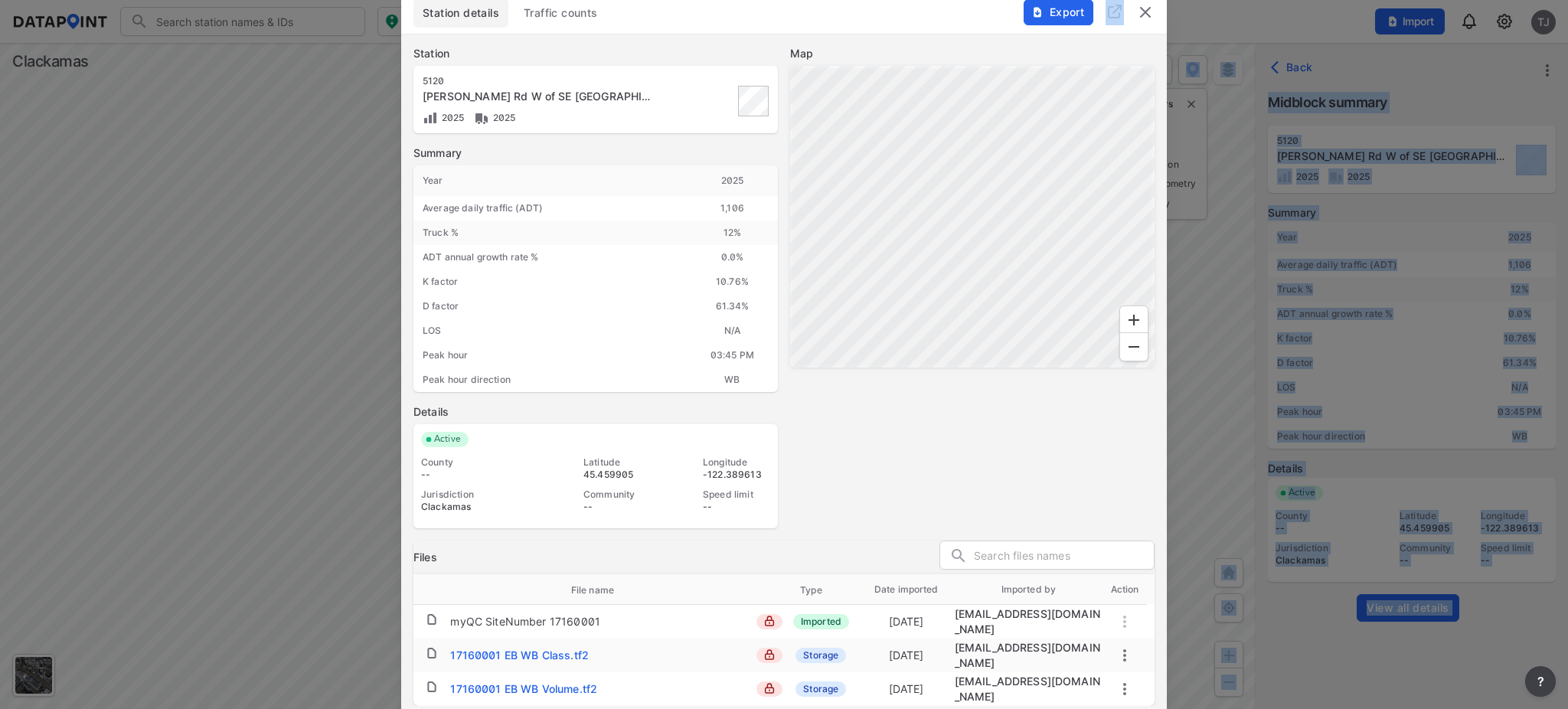
drag, startPoint x: 884, startPoint y: 29, endPoint x: 723, endPoint y: -28, distance: 170.8
click at [723, 0] on html "Search Please enter a search term. Midblock Intersection Dates Import TJ Import…" at bounding box center [784, 354] width 1568 height 709
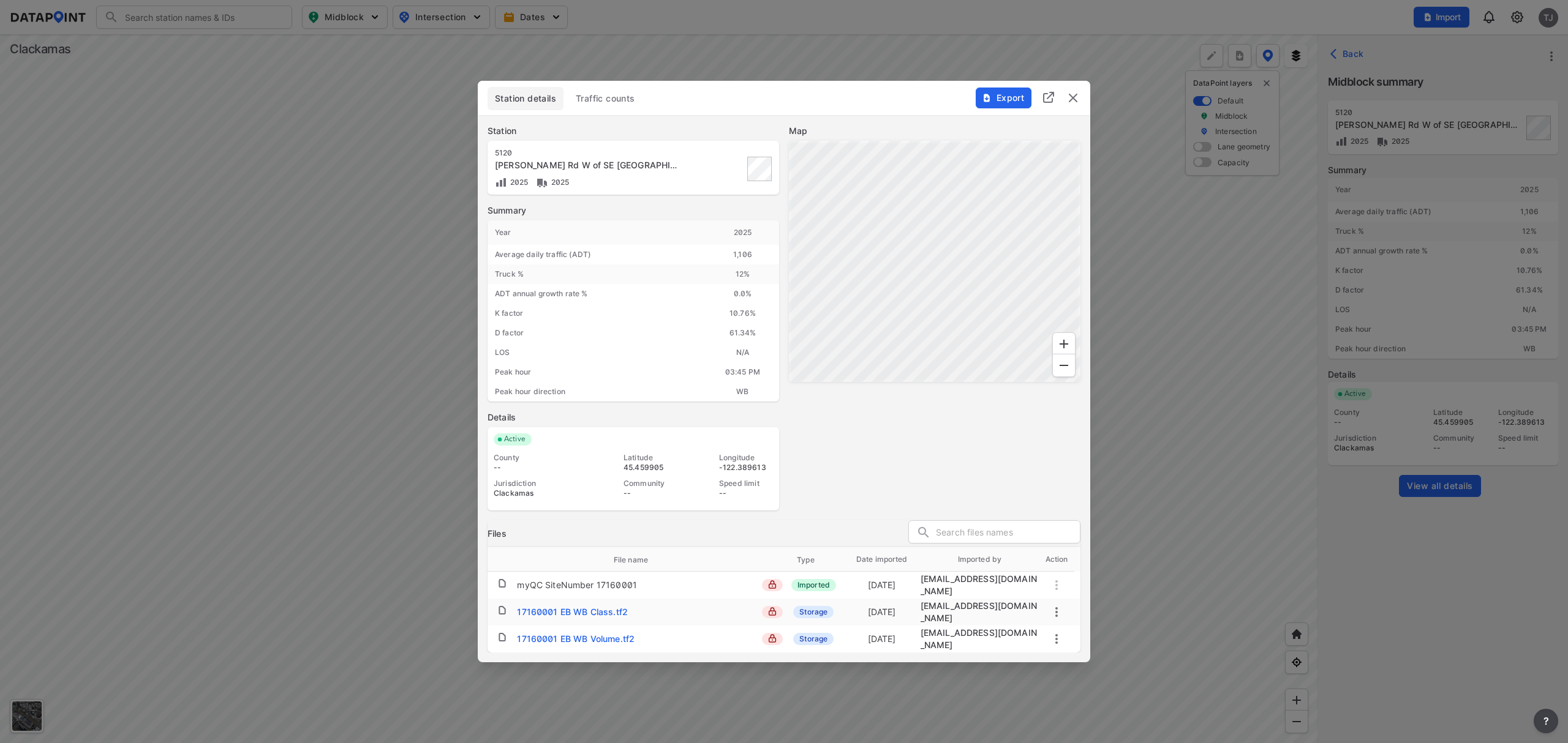
click at [706, 531] on td "17160001 EB WB Class.tf2" at bounding box center [638, 612] width 243 height 24
click at [1070, 101] on img "delete" at bounding box center [1073, 98] width 15 height 15
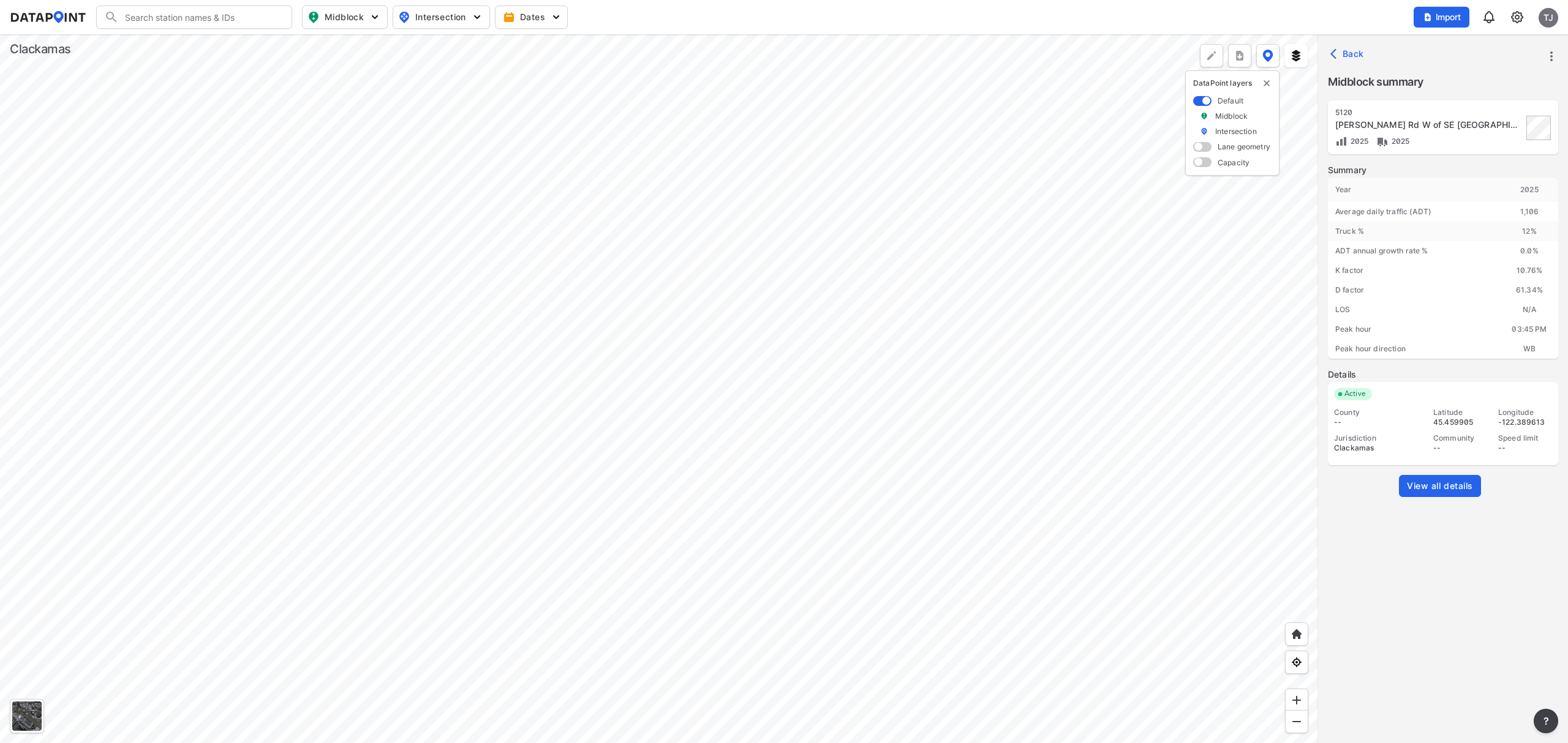
click at [690, 345] on div at bounding box center [659, 389] width 1318 height 709
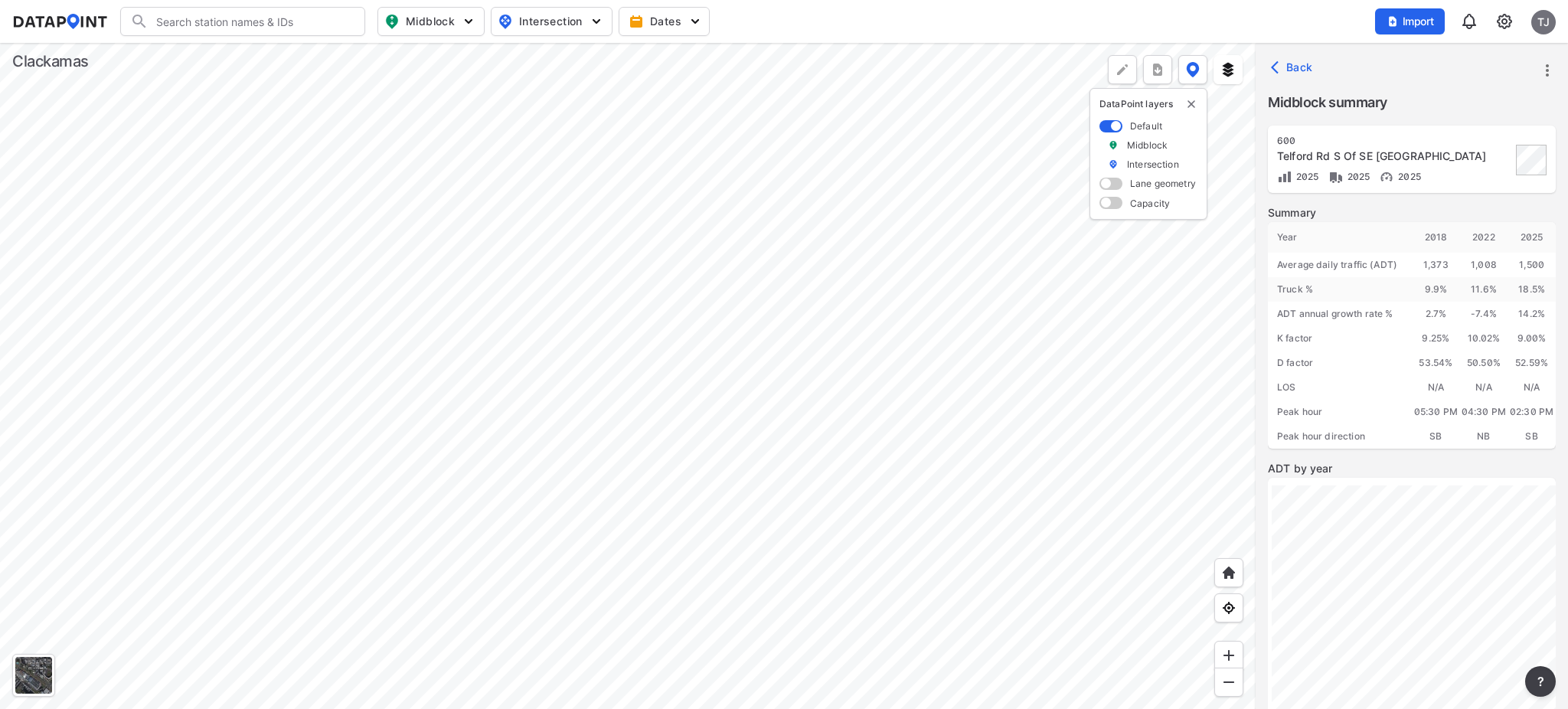
click at [615, 273] on div at bounding box center [628, 377] width 1256 height 667
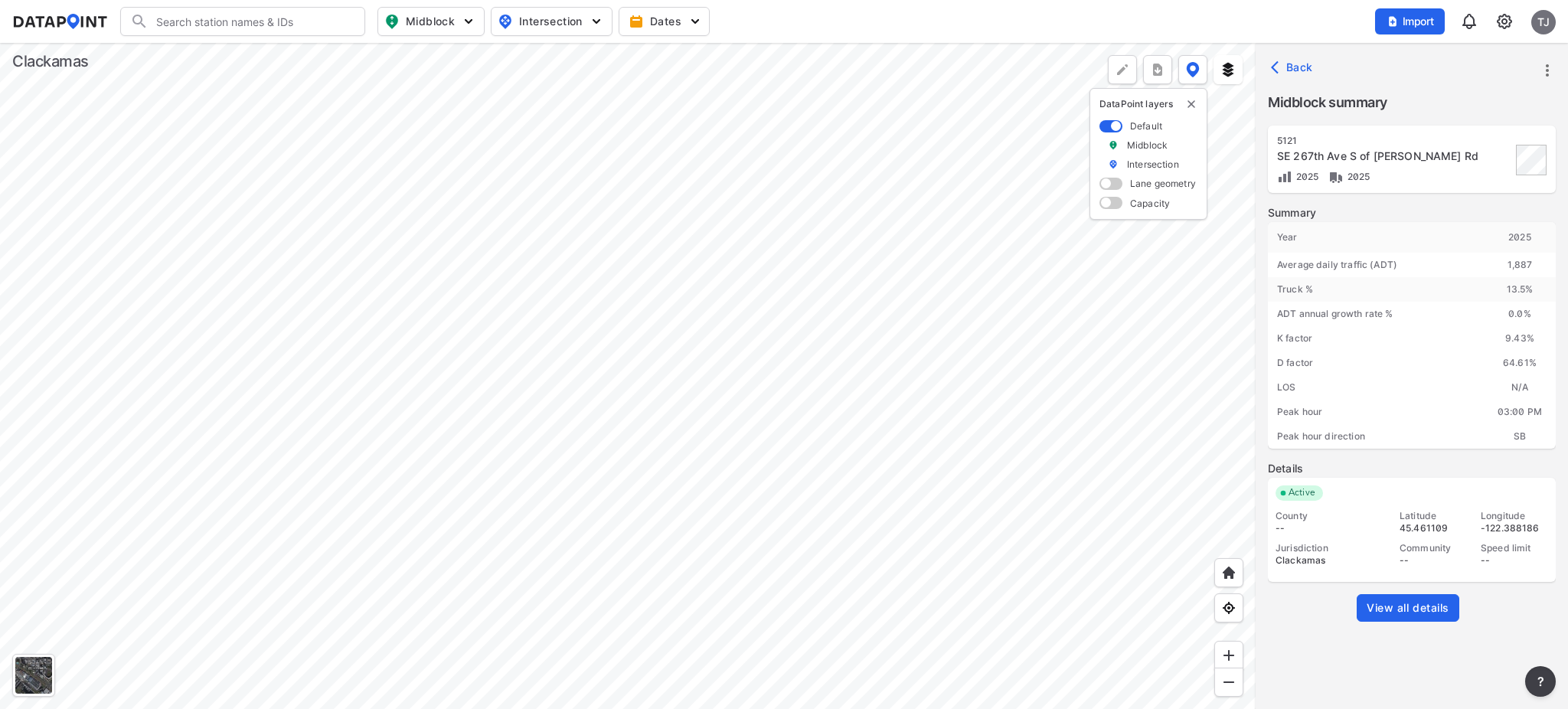
click at [1436, 614] on span "View all details" at bounding box center [1408, 608] width 82 height 16
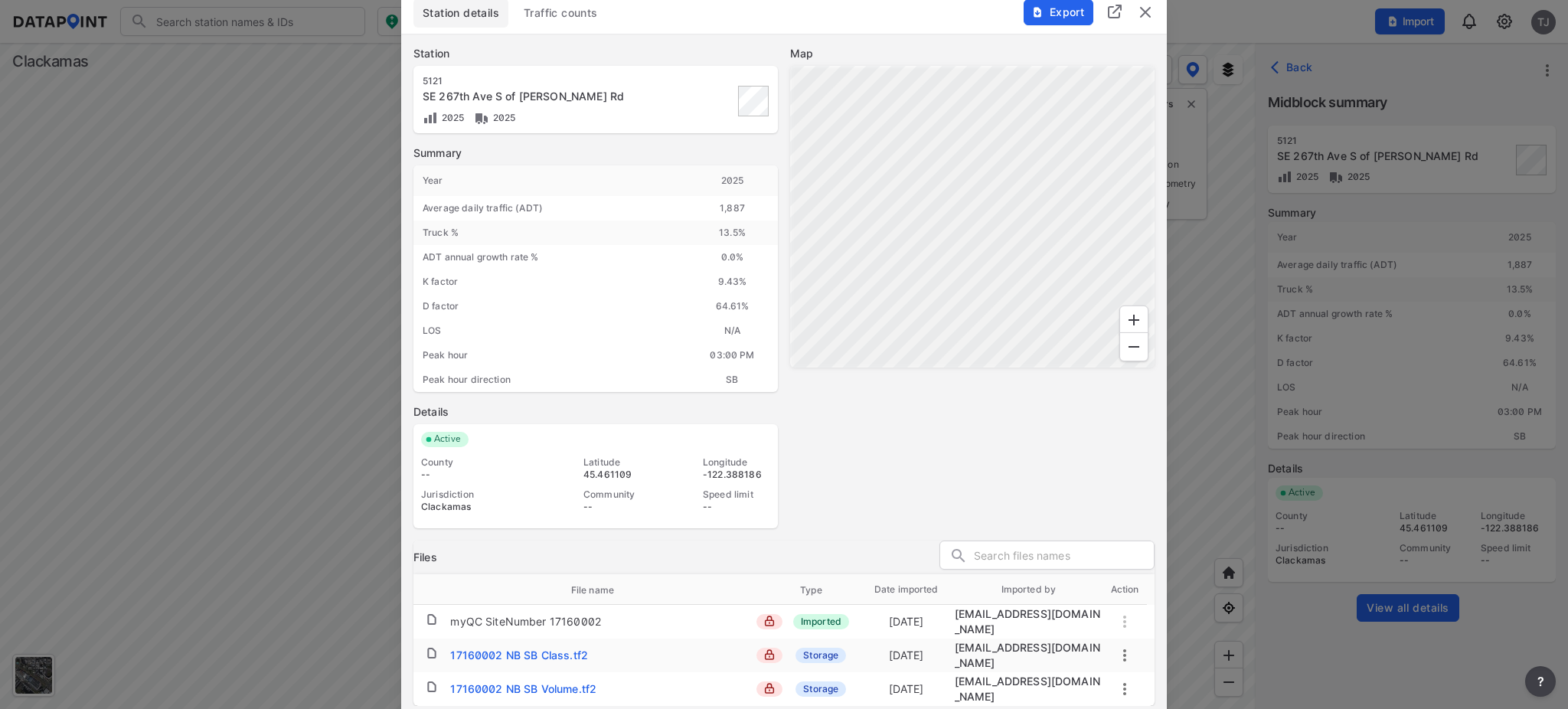
click at [1152, 28] on div "Station details Traffic counts" at bounding box center [784, 13] width 742 height 29
click at [1147, 17] on div "Export" at bounding box center [1089, 4] width 155 height 26
click at [1144, 21] on img "delete" at bounding box center [1145, 12] width 19 height 19
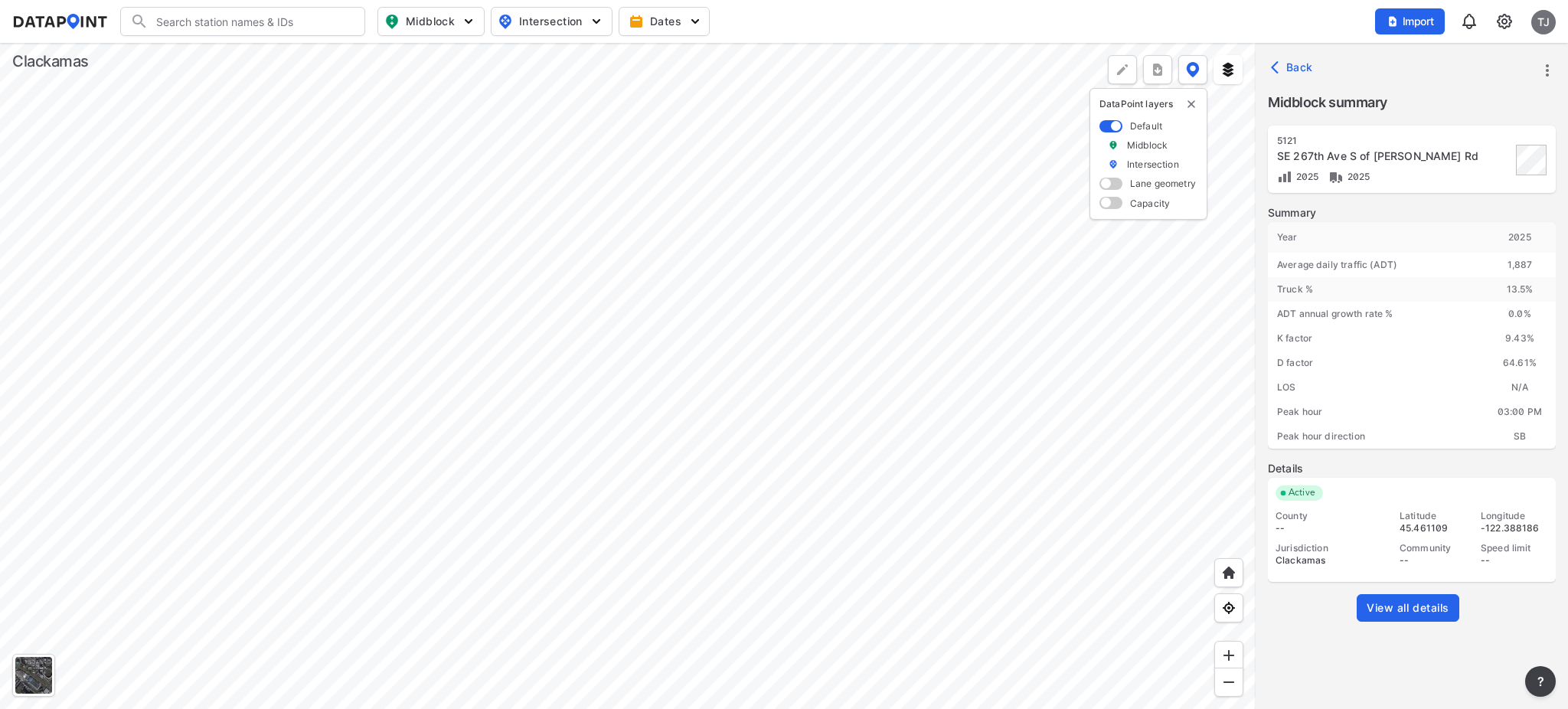
click at [1363, 616] on link "View all details" at bounding box center [1408, 609] width 103 height 28
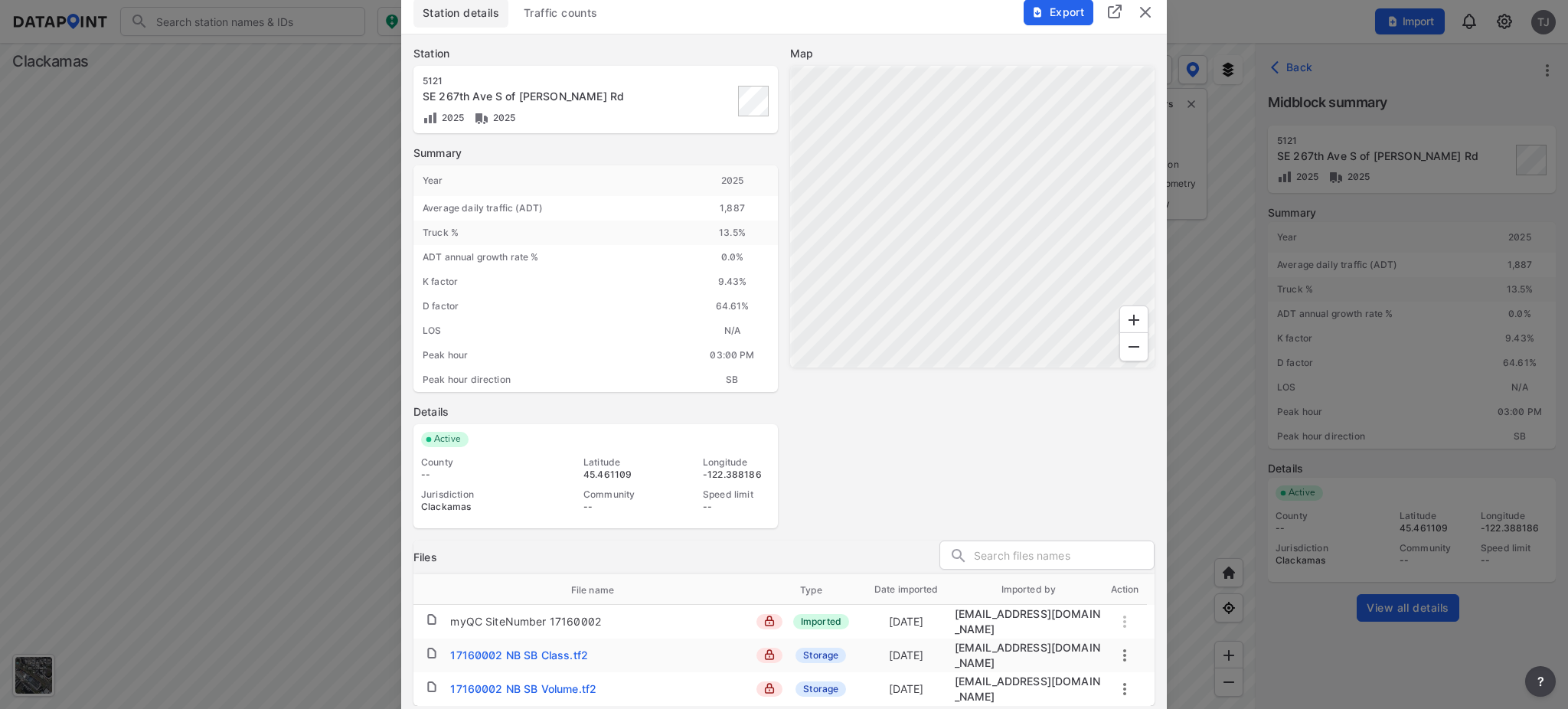
click at [1153, 14] on img "delete" at bounding box center [1145, 12] width 19 height 19
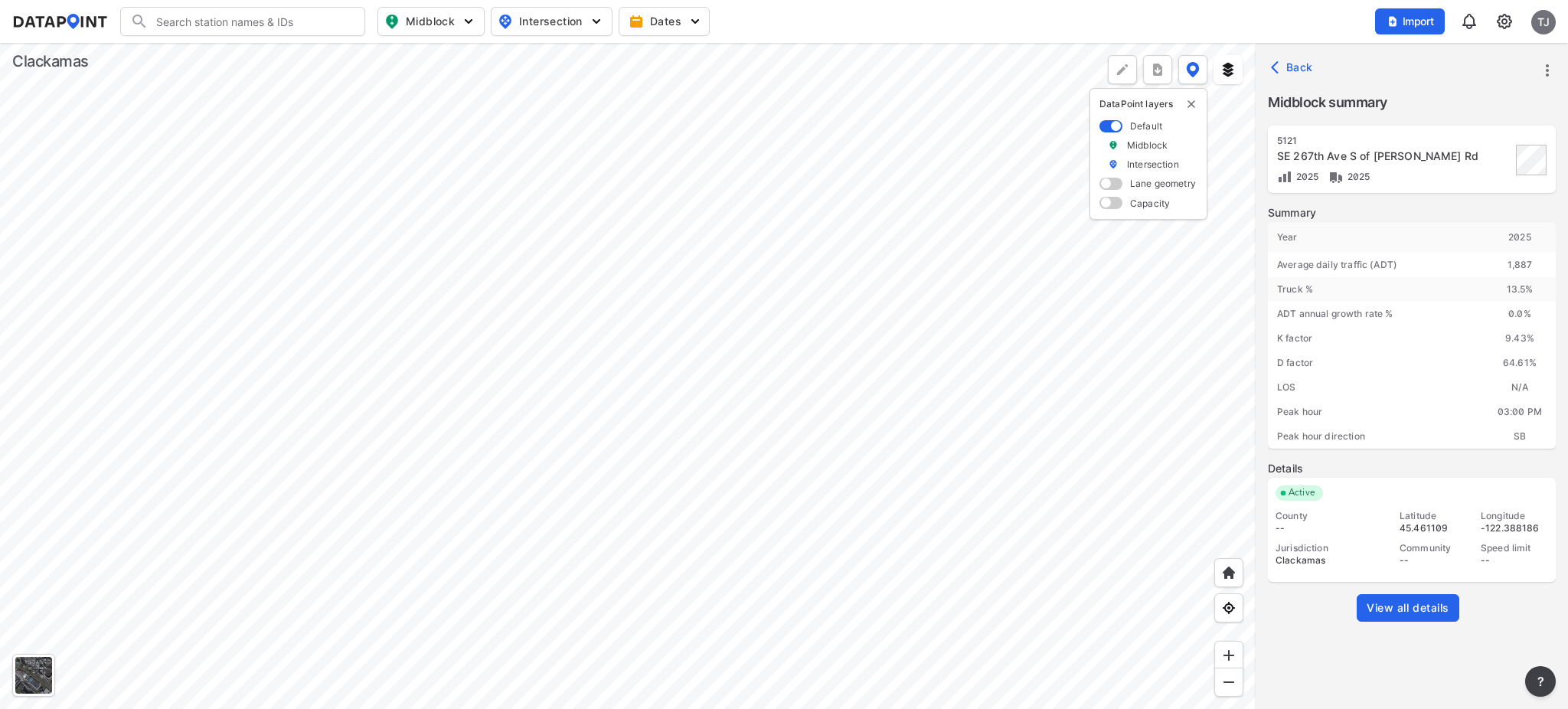
click at [558, 332] on div at bounding box center [628, 377] width 1256 height 667
click at [1396, 607] on span "View all details" at bounding box center [1408, 608] width 82 height 16
